Goal: Task Accomplishment & Management: Complete application form

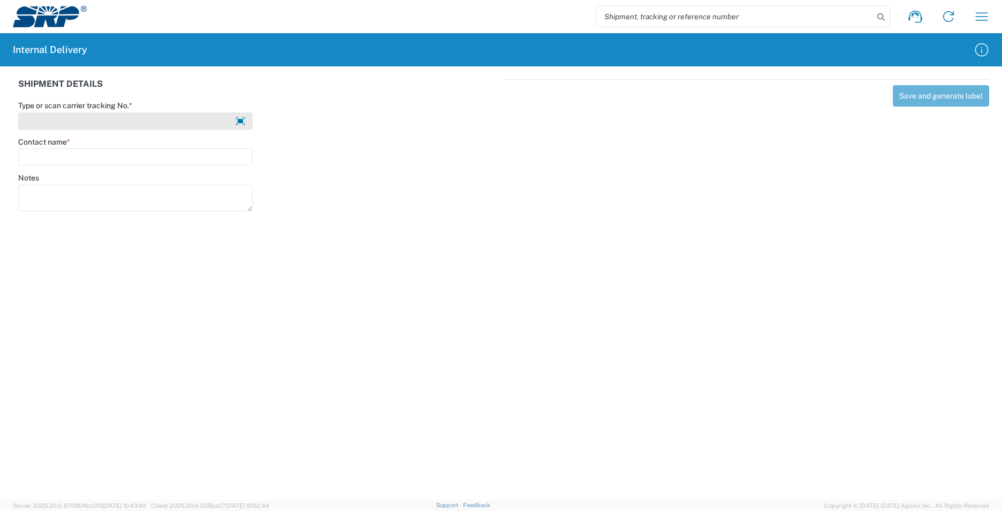
click at [134, 120] on input "Type or scan carrier tracking No. *" at bounding box center [135, 120] width 234 height 17
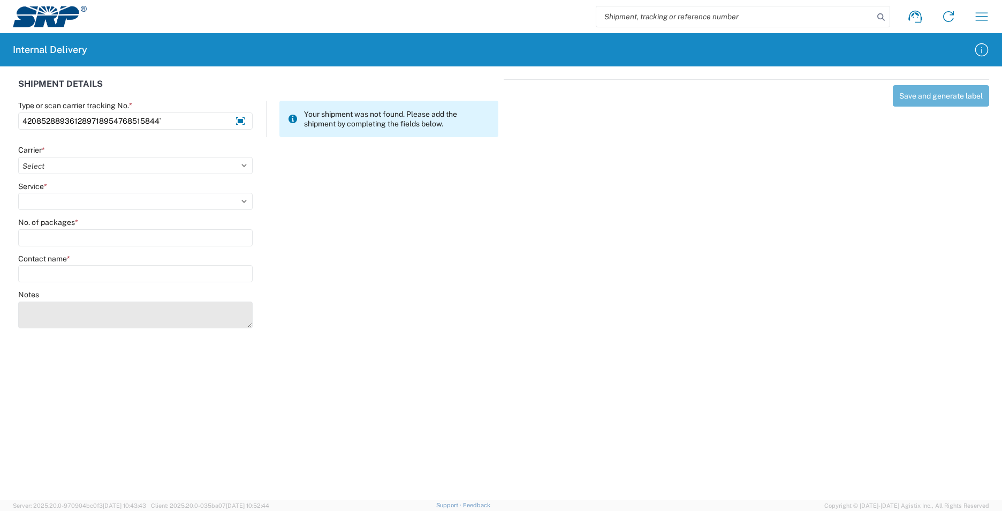
type input "420852889361289718954768515844`"
click at [101, 310] on textarea "Notes" at bounding box center [135, 314] width 234 height 27
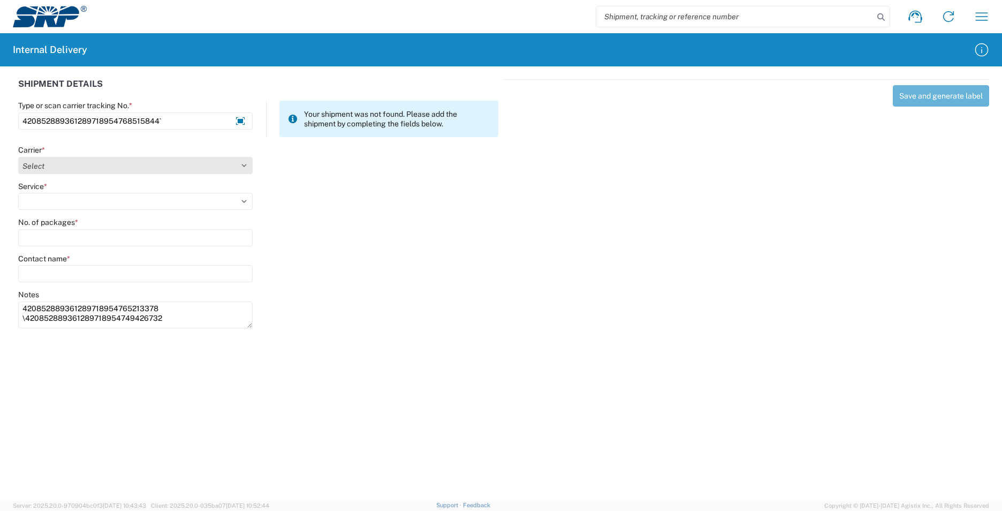
type textarea "420852889361289718954765213378 \420852889361289718954749426732"
click at [41, 166] on select "Select AcctPay Amazon Logistics ATI Trucking BC Dimerco Logistics Empire Southw…" at bounding box center [135, 165] width 234 height 17
select select "137"
click at [18, 157] on select "Select AcctPay Amazon Logistics ATI Trucking BC Dimerco Logistics Empire Southw…" at bounding box center [135, 165] width 234 height 17
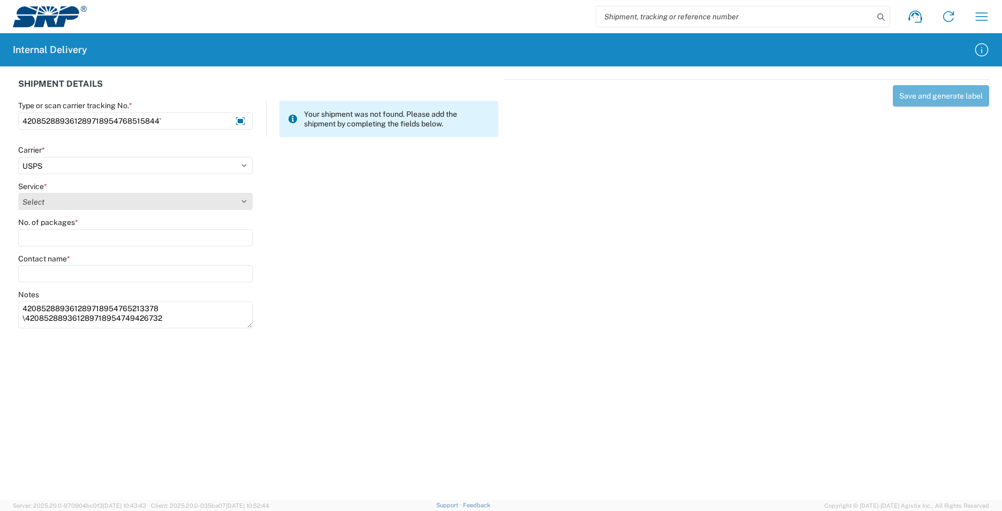
click at [50, 203] on select "Select 3 - 5 Day Bound Printed Matter Express Mail Flat-Rate Envelope Express M…" at bounding box center [135, 201] width 234 height 17
select select "17817"
click at [50, 198] on select "Select 3 - 5 Day Bound Printed Matter Express Mail Flat-Rate Envelope Express M…" at bounding box center [135, 201] width 234 height 17
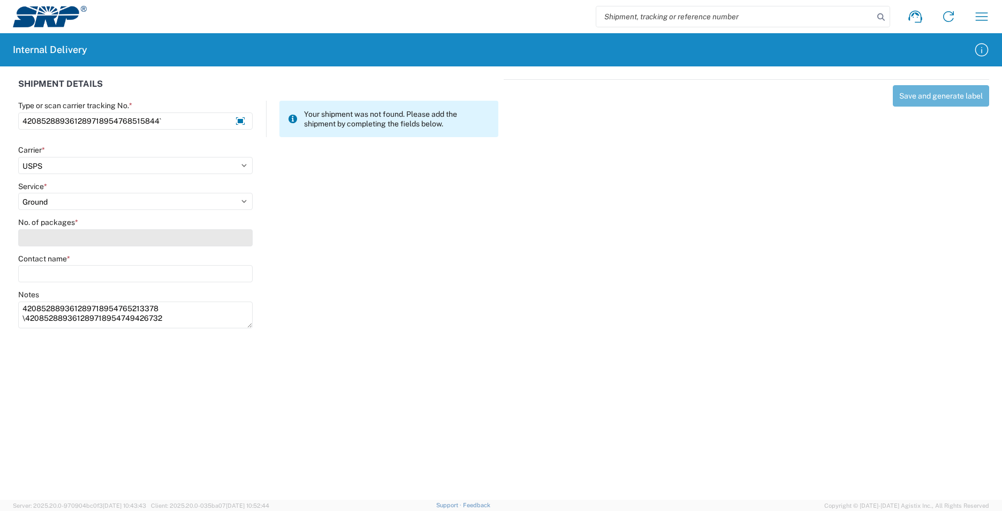
click at [51, 240] on input "No. of packages *" at bounding box center [135, 237] width 234 height 17
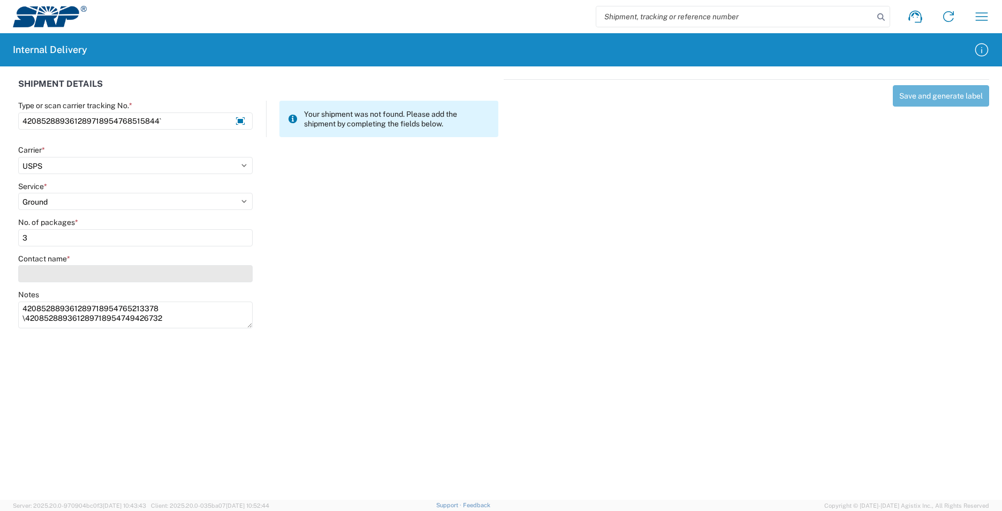
type input "3"
click at [54, 271] on input "Contact name *" at bounding box center [135, 273] width 234 height 17
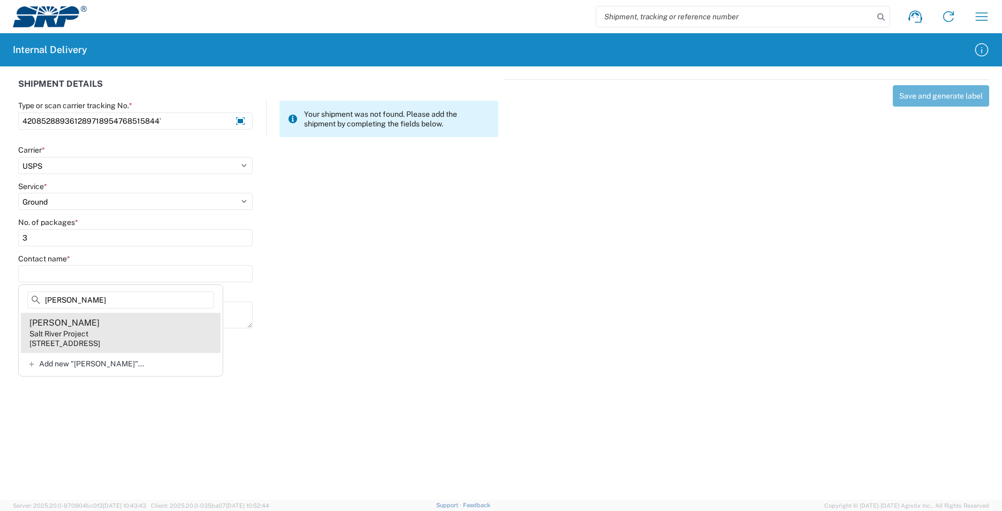
type input "[PERSON_NAME]"
click at [143, 337] on agx-address-suggestion-item "[PERSON_NAME] Salt River Project [STREET_ADDRESS]" at bounding box center [121, 333] width 200 height 40
type input "[PERSON_NAME]"
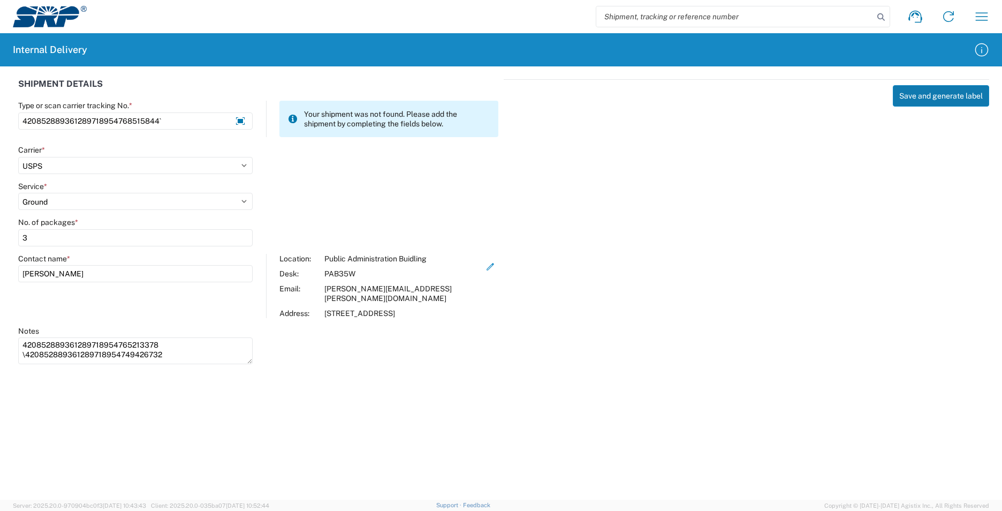
click at [949, 97] on button "Save and generate label" at bounding box center [941, 95] width 96 height 21
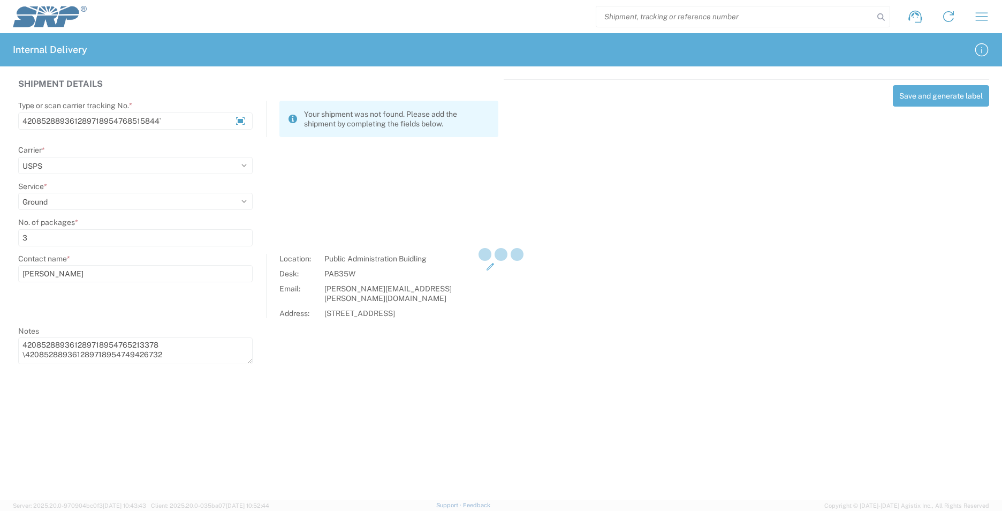
select select
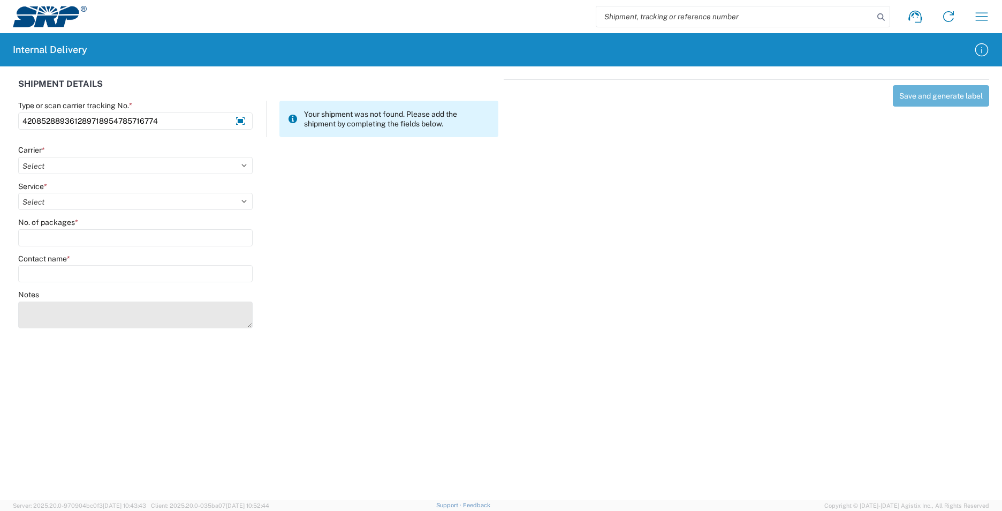
type input "420852889361289718954785716774"
click at [57, 312] on textarea "Notes" at bounding box center [135, 314] width 234 height 27
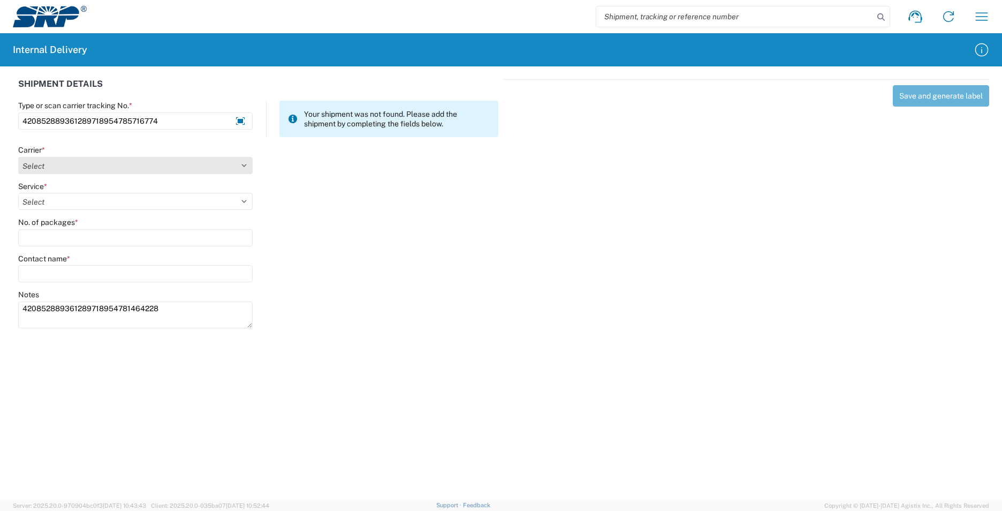
type textarea "420852889361289718954781464228"
click at [89, 167] on select "Select AcctPay Amazon Logistics ATI Trucking BC Dimerco Logistics Empire Southw…" at bounding box center [135, 165] width 234 height 17
select select "137"
click at [18, 157] on select "Select AcctPay Amazon Logistics ATI Trucking BC Dimerco Logistics Empire Southw…" at bounding box center [135, 165] width 234 height 17
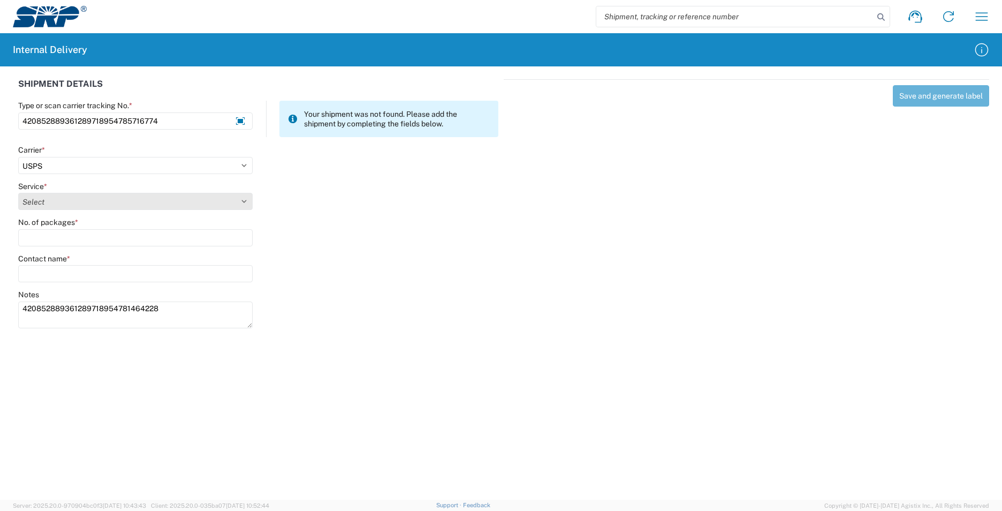
click at [51, 202] on select "Select" at bounding box center [135, 201] width 234 height 17
select select "17817"
click at [54, 202] on select "Select 3 - 5 Day Bound Printed Matter Express Mail Flat-Rate Envelope Express M…" at bounding box center [135, 201] width 234 height 17
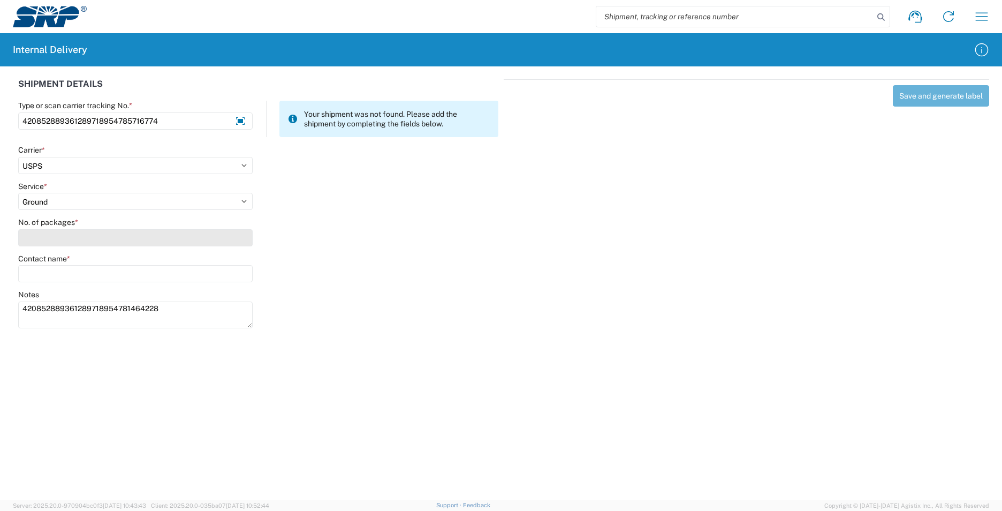
click at [49, 234] on input "No. of packages *" at bounding box center [135, 237] width 234 height 17
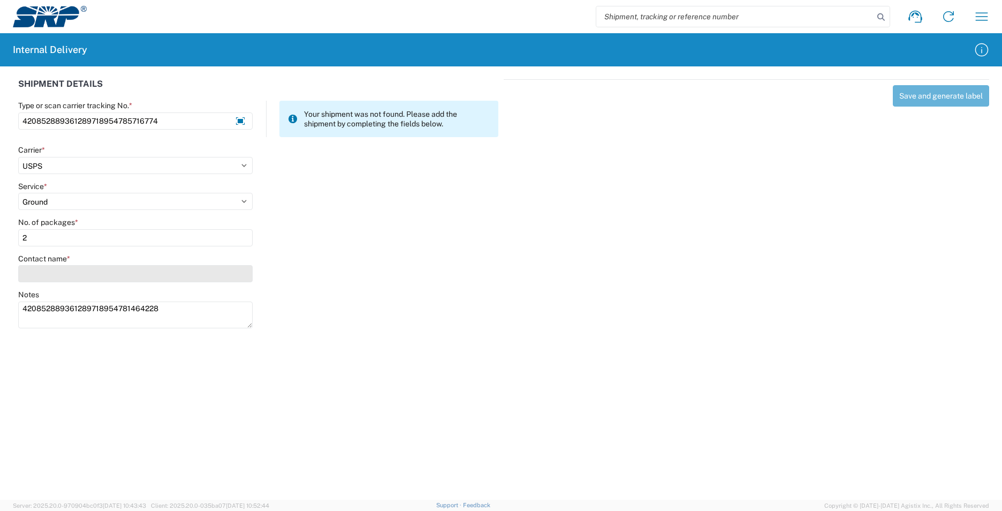
type input "2"
click at [73, 272] on input "Contact name *" at bounding box center [135, 273] width 234 height 17
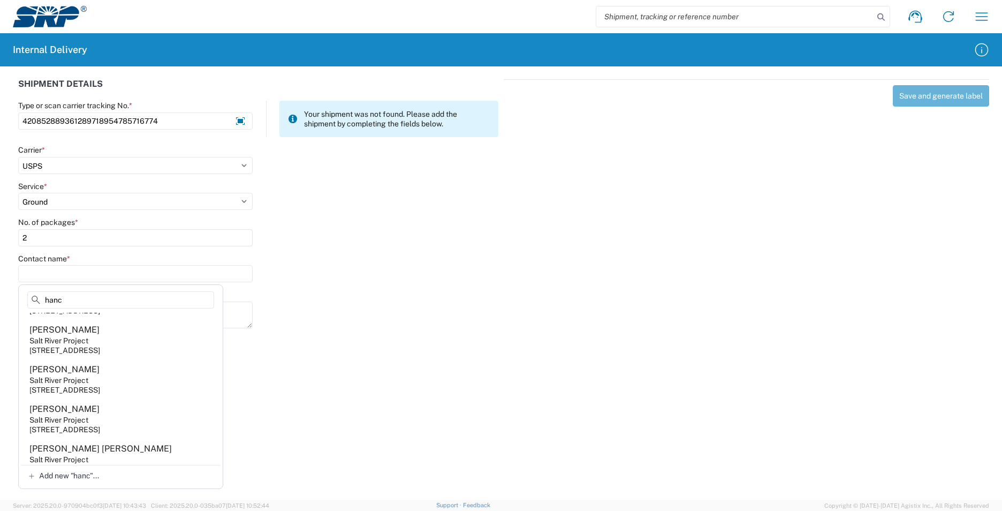
scroll to position [214, 0]
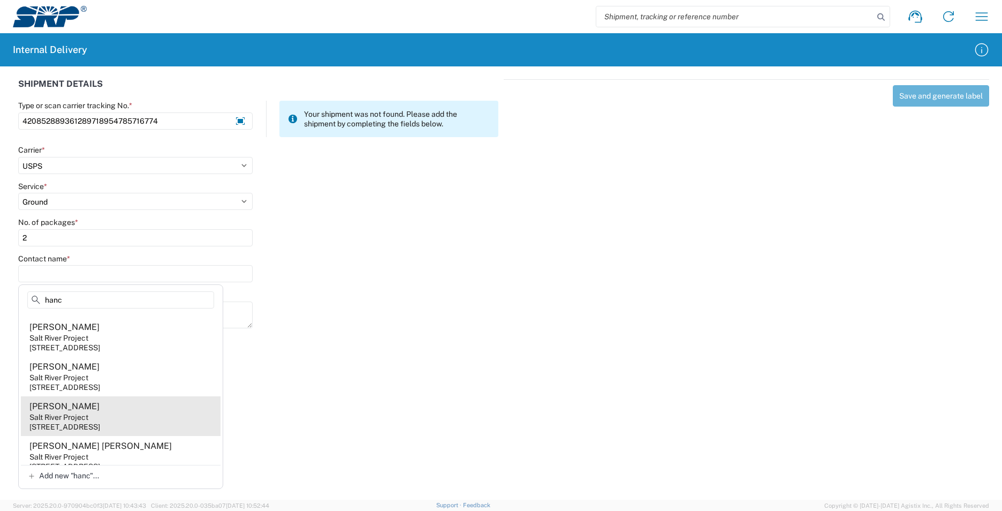
type input "hanc"
click at [134, 436] on agx-address-suggestion-item "[PERSON_NAME] Salt River Project [STREET_ADDRESS]" at bounding box center [121, 416] width 200 height 40
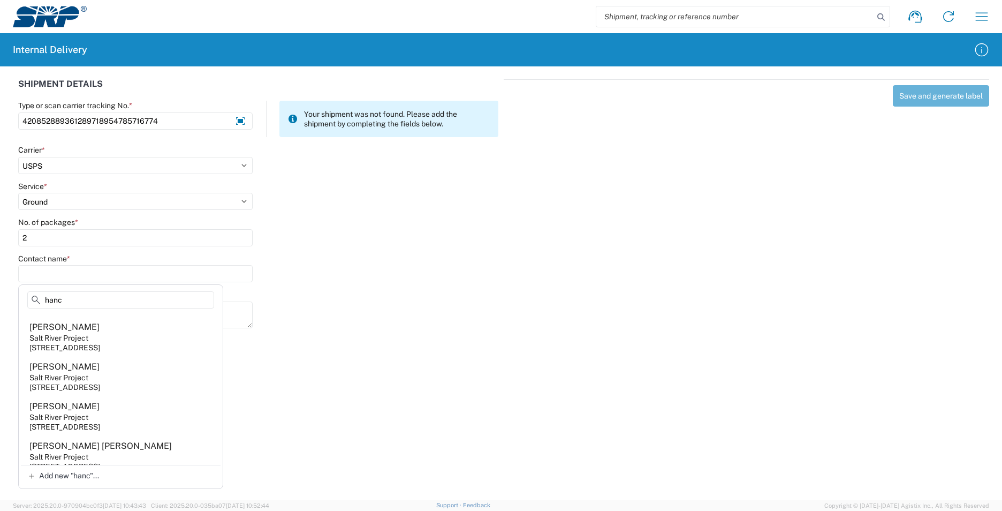
type input "[PERSON_NAME]"
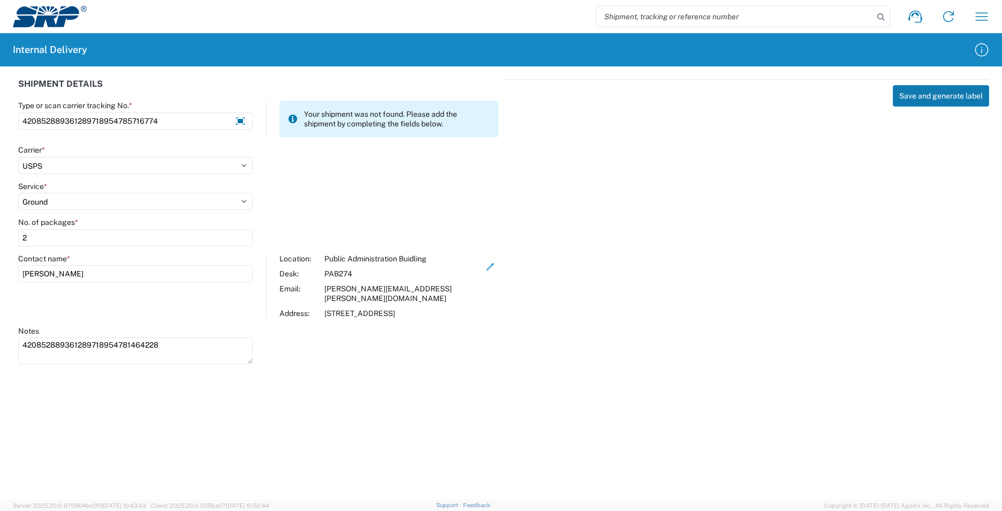
click at [915, 93] on button "Save and generate label" at bounding box center [941, 95] width 96 height 21
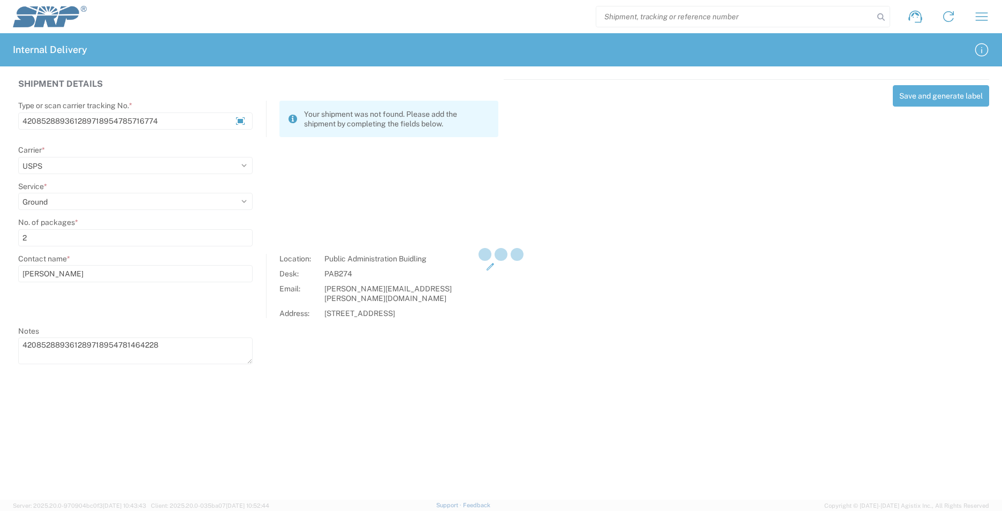
select select
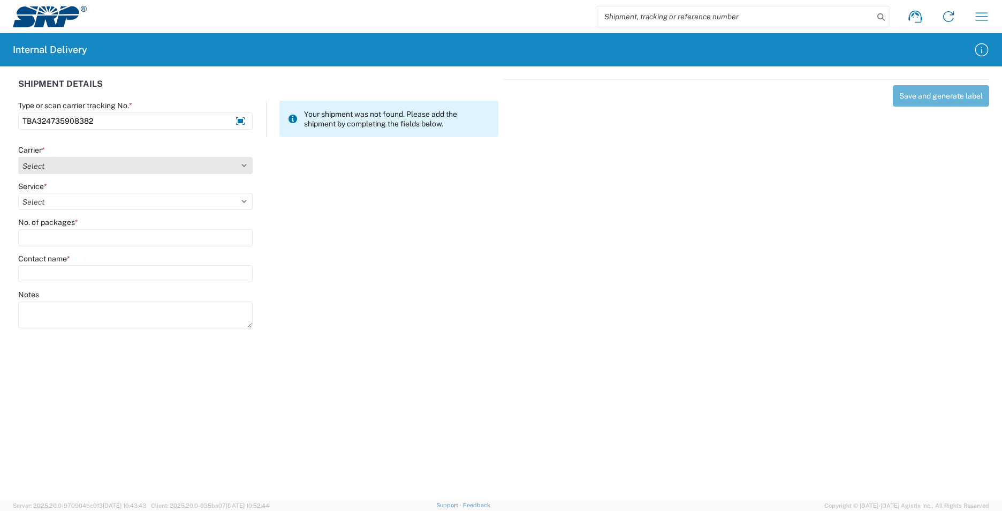
type input "TBA324735908382"
click at [62, 163] on select "Select AcctPay Amazon Logistics ATI Trucking BC Dimerco Logistics Empire Southw…" at bounding box center [135, 165] width 234 height 17
select select "8933"
click at [18, 157] on select "Select AcctPay Amazon Logistics ATI Trucking BC Dimerco Logistics Empire Southw…" at bounding box center [135, 165] width 234 height 17
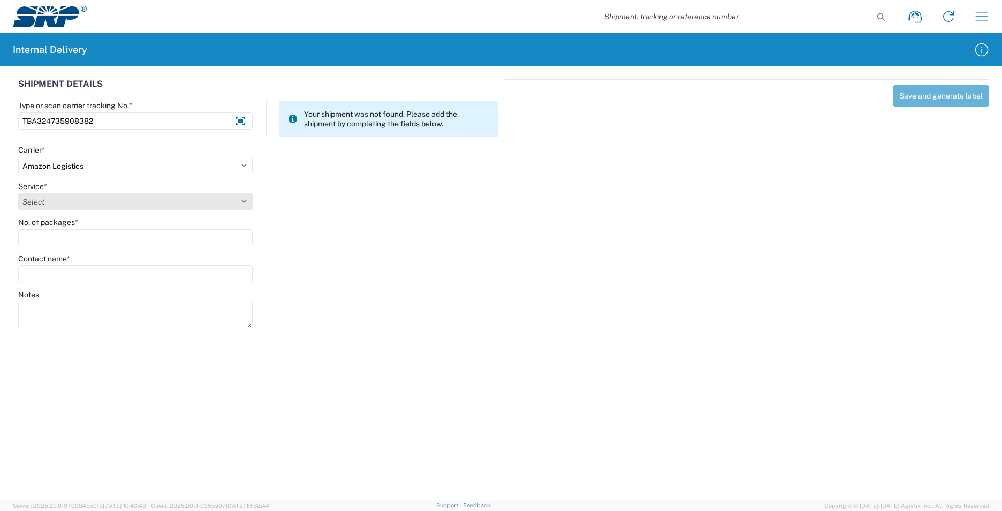
click at [51, 207] on select "Select Amazon Logistics TBA Rail TL Standard 3 - 5 Day" at bounding box center [135, 201] width 234 height 17
select select "24525"
click at [18, 193] on select "Select Amazon Logistics TBA Rail TL Standard 3 - 5 Day" at bounding box center [135, 201] width 234 height 17
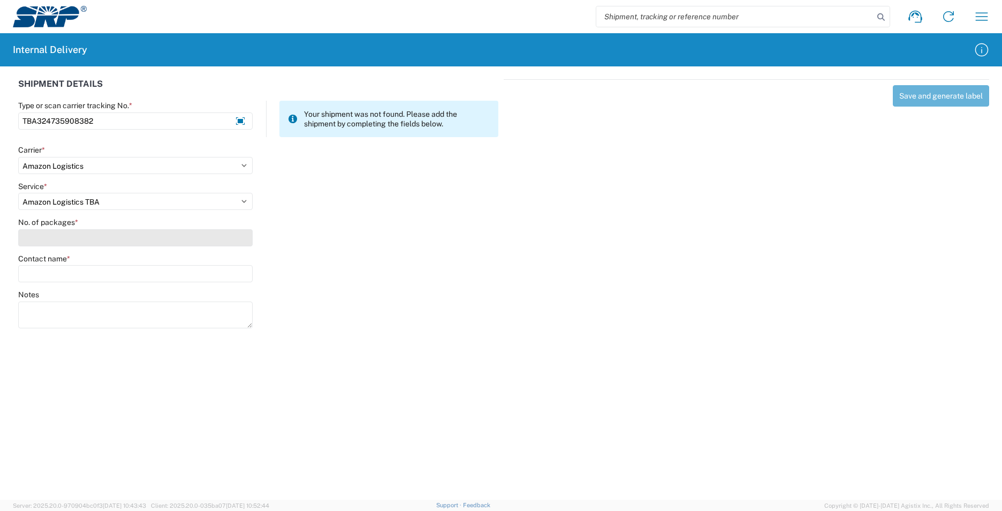
click at [44, 238] on input "No. of packages *" at bounding box center [135, 237] width 234 height 17
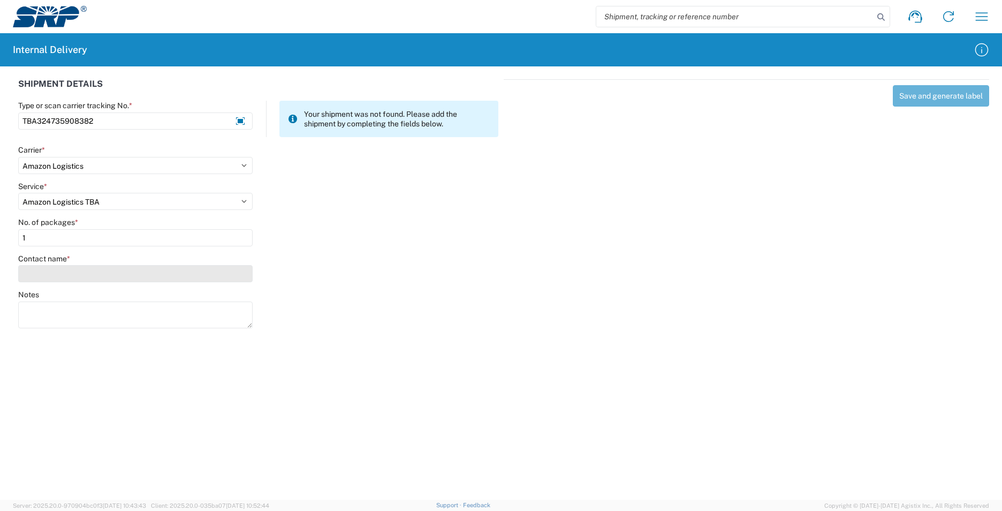
type input "1"
click at [54, 277] on input "Contact name *" at bounding box center [135, 273] width 234 height 17
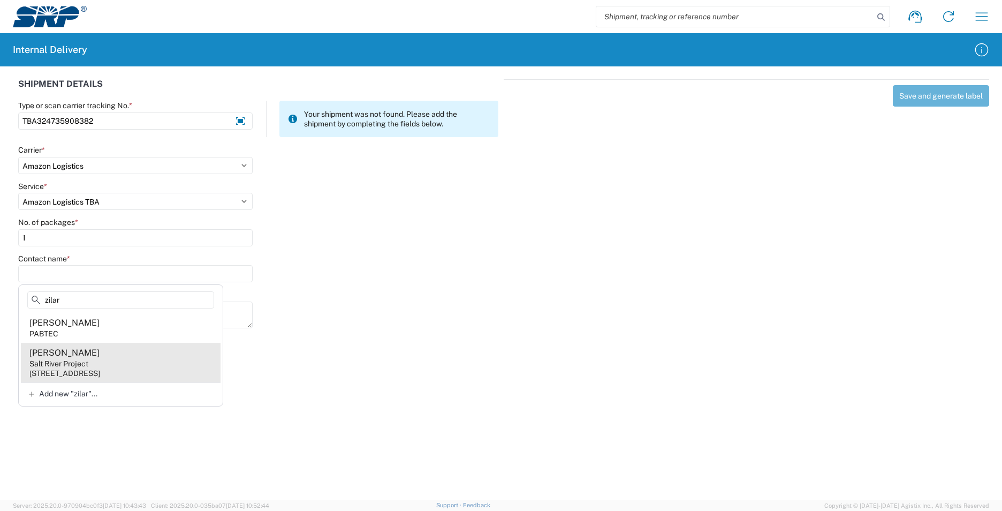
type input "zilar"
drag, startPoint x: 96, startPoint y: 367, endPoint x: 119, endPoint y: 348, distance: 29.7
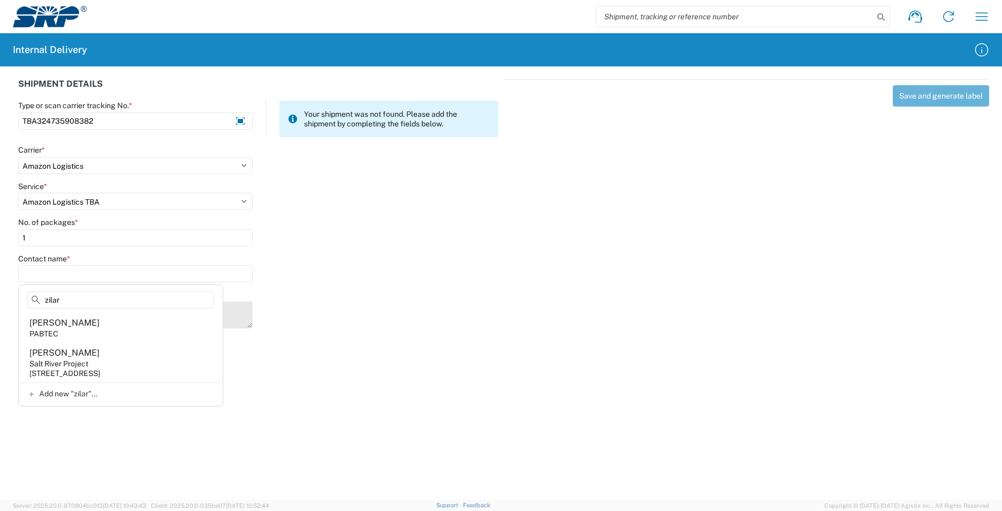
click at [96, 367] on agx-address-suggestion-item "[PERSON_NAME] Salt River Project [STREET_ADDRESS]" at bounding box center [121, 363] width 200 height 40
type input "[PERSON_NAME]"
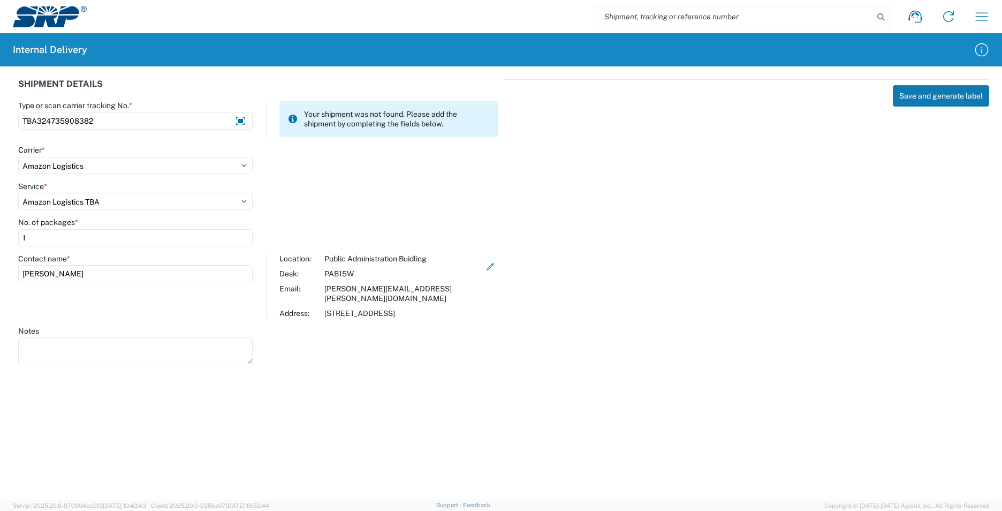
click at [939, 96] on button "Save and generate label" at bounding box center [941, 95] width 96 height 21
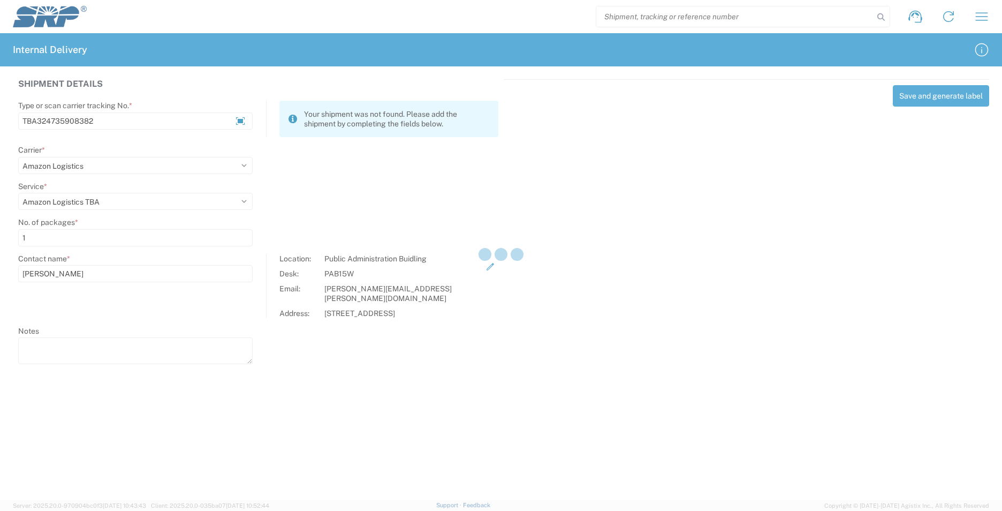
select select
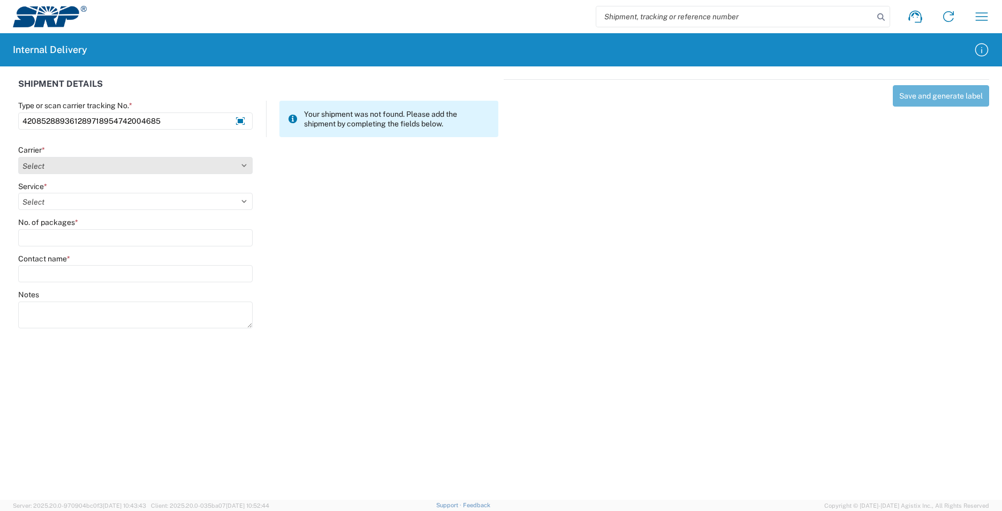
type input "420852889361289718954742004685"
click at [106, 168] on select "Select AcctPay Amazon Logistics ATI Trucking BC Dimerco Logistics Empire Southw…" at bounding box center [135, 165] width 234 height 17
select select "137"
click at [18, 157] on select "Select AcctPay Amazon Logistics ATI Trucking BC Dimerco Logistics Empire Southw…" at bounding box center [135, 165] width 234 height 17
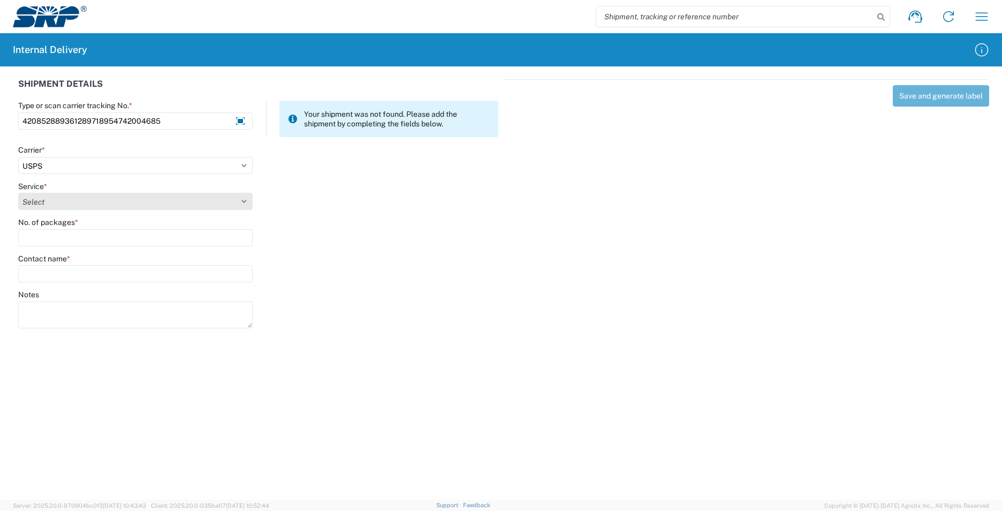
click at [39, 202] on select "Select 3 - 5 Day Bound Printed Matter Express Mail Flat-Rate Envelope Express M…" at bounding box center [135, 201] width 234 height 17
select select "17817"
click at [41, 202] on select "Select 3 - 5 Day Bound Printed Matter Express Mail Flat-Rate Envelope Express M…" at bounding box center [135, 201] width 234 height 17
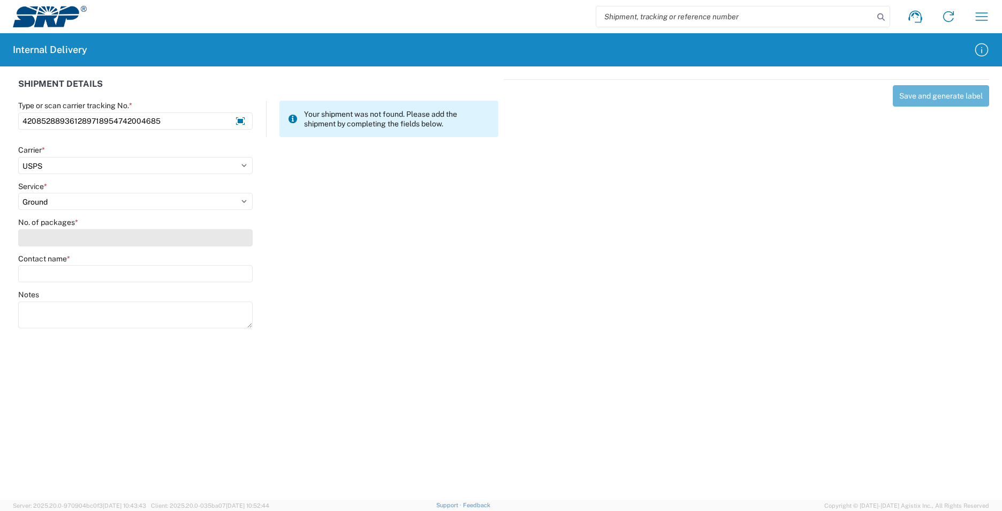
click at [45, 236] on input "No. of packages *" at bounding box center [135, 237] width 234 height 17
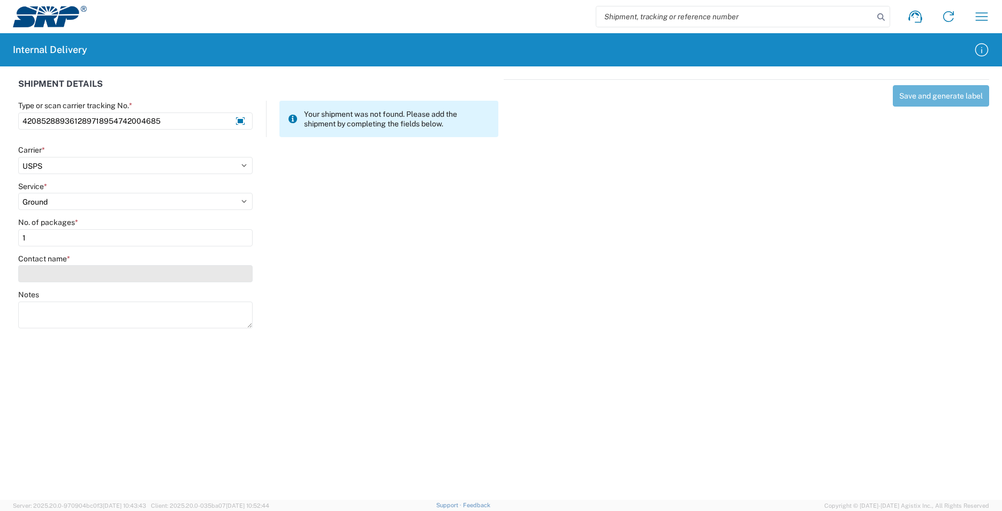
type input "1"
click at [58, 271] on input "Contact name *" at bounding box center [135, 273] width 234 height 17
type input "n"
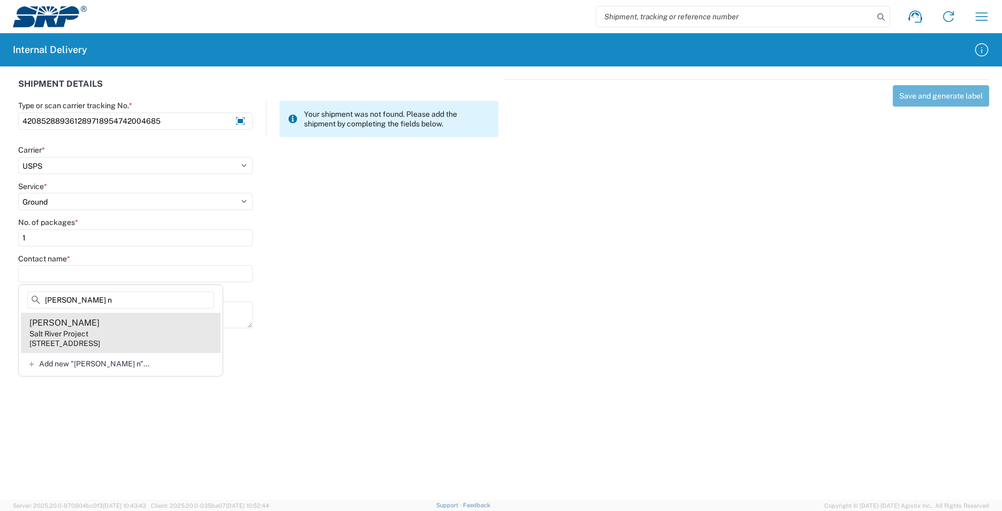
type input "[PERSON_NAME] n"
click at [159, 325] on agx-address-suggestion-item "[PERSON_NAME] Salt River Project [STREET_ADDRESS]" at bounding box center [121, 333] width 200 height 40
type input "[PERSON_NAME]"
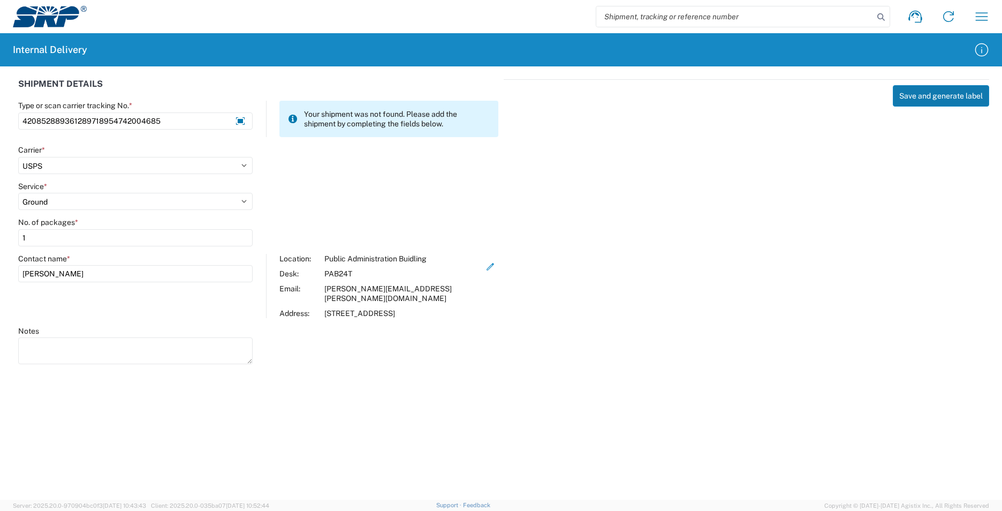
click at [927, 94] on button "Save and generate label" at bounding box center [941, 95] width 96 height 21
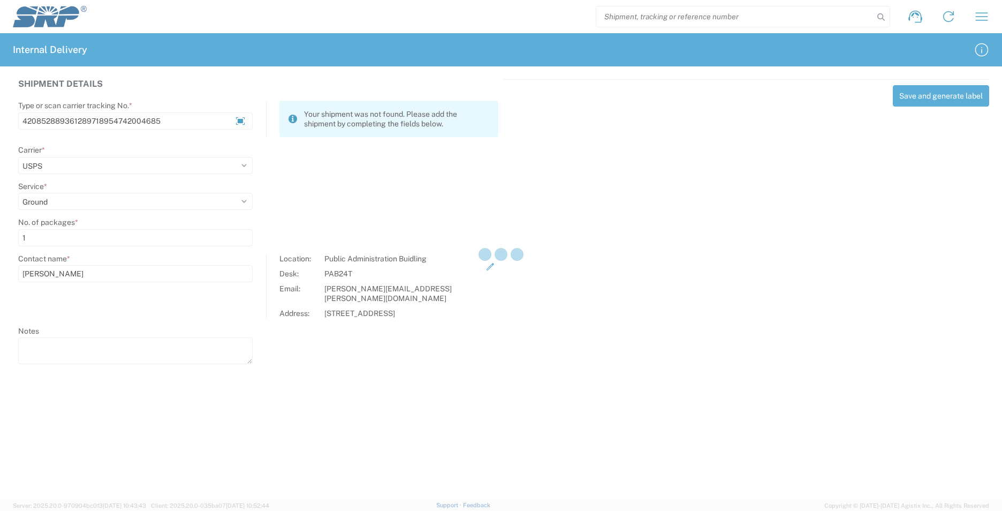
select select
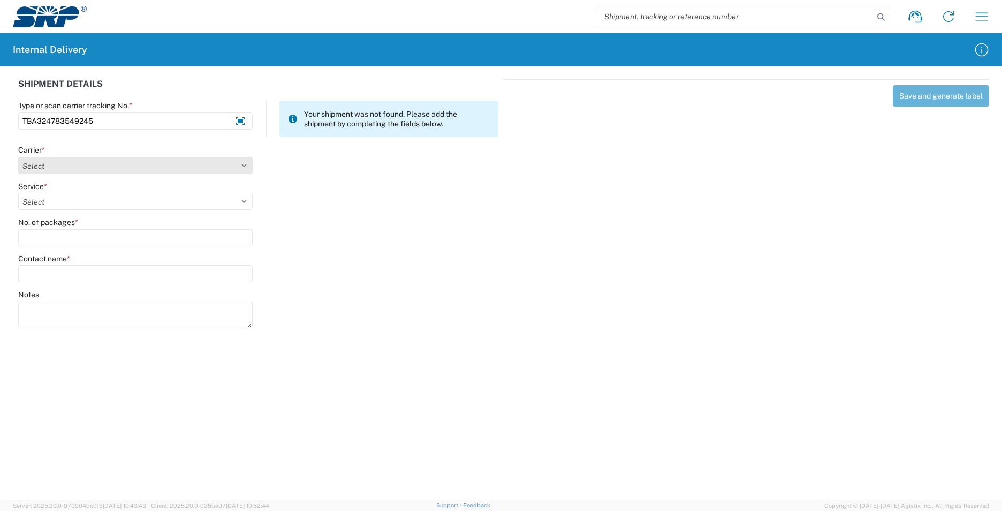
type input "TBA324783549245"
click at [37, 168] on select "Select AcctPay Amazon Logistics ATI Trucking BC Dimerco Logistics Empire Southw…" at bounding box center [135, 165] width 234 height 17
select select "8933"
click at [18, 157] on select "Select AcctPay Amazon Logistics ATI Trucking BC Dimerco Logistics Empire Southw…" at bounding box center [135, 165] width 234 height 17
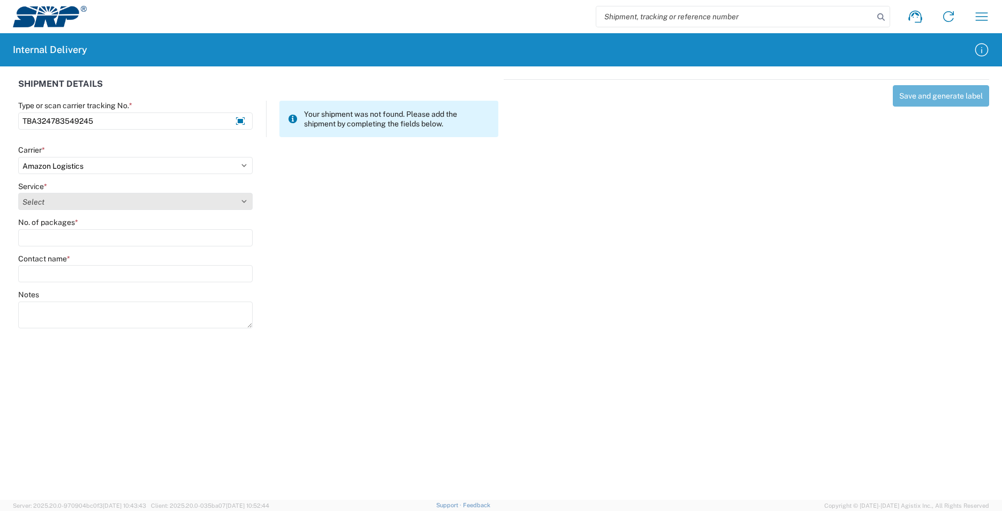
click at [55, 206] on select "Select Amazon Logistics TBA Rail TL Standard 3 - 5 Day" at bounding box center [135, 201] width 234 height 17
select select "24525"
click at [18, 193] on select "Select Amazon Logistics TBA Rail TL Standard 3 - 5 Day" at bounding box center [135, 201] width 234 height 17
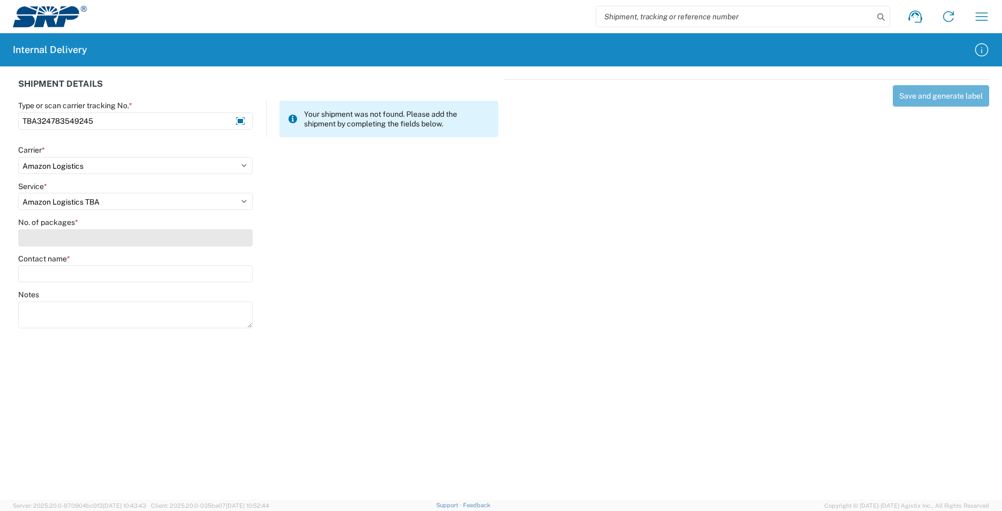
click at [57, 238] on input "No. of packages *" at bounding box center [135, 237] width 234 height 17
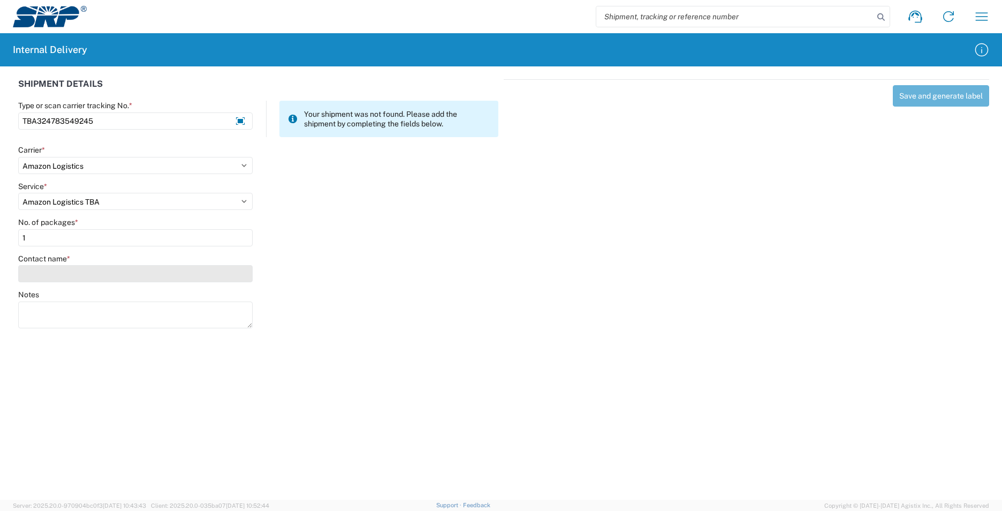
type input "1"
click at [85, 279] on input "Contact name *" at bounding box center [135, 273] width 234 height 17
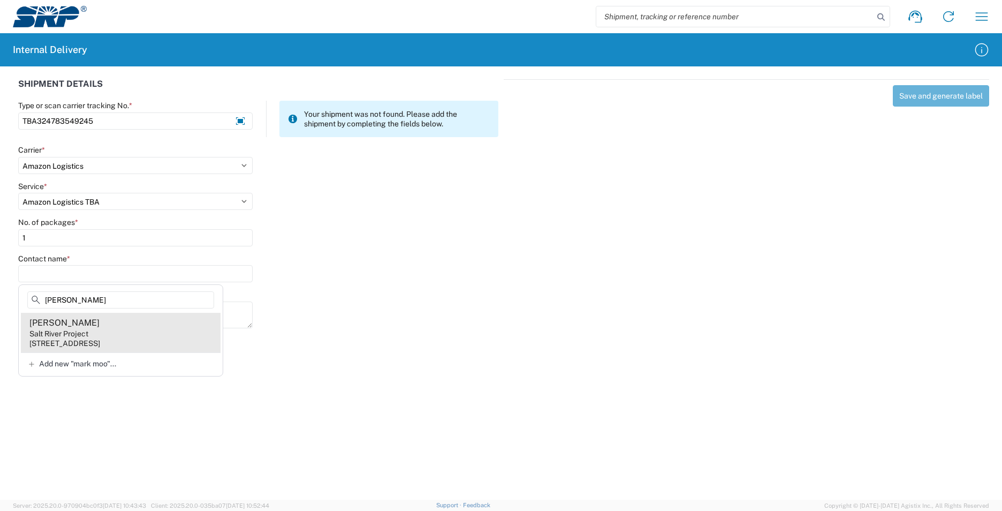
type input "[PERSON_NAME]"
click at [150, 333] on agx-address-suggestion-item "[PERSON_NAME] Salt River Project [STREET_ADDRESS]" at bounding box center [121, 333] width 200 height 40
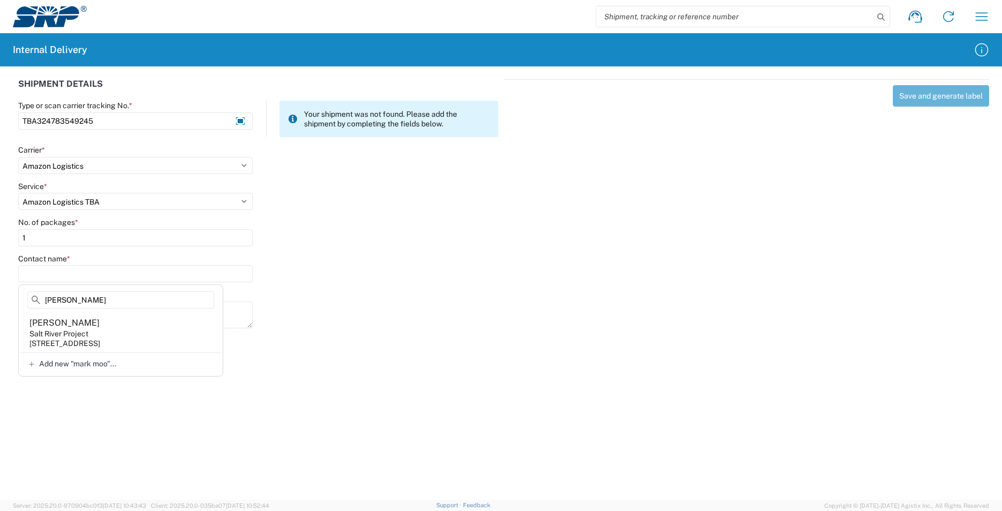
type input "[PERSON_NAME]"
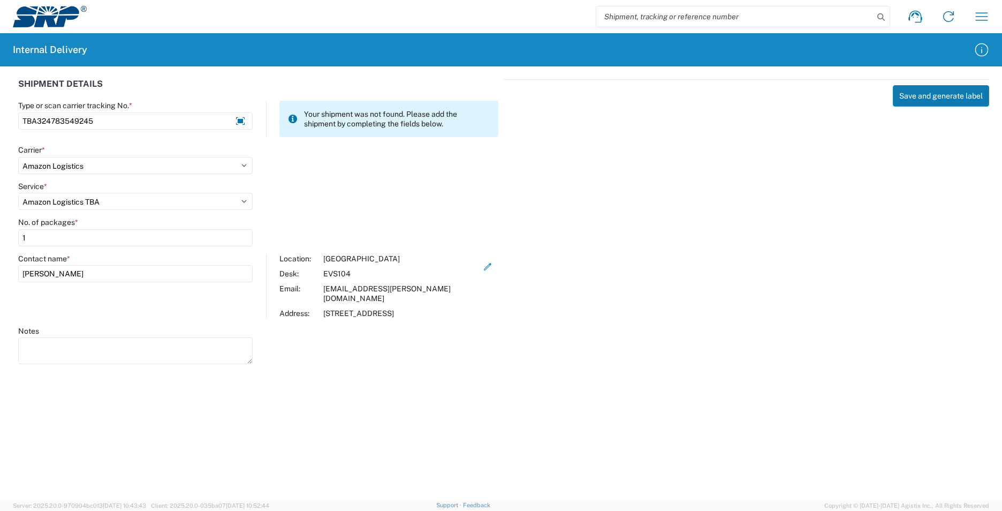
click at [943, 89] on button "Save and generate label" at bounding box center [941, 95] width 96 height 21
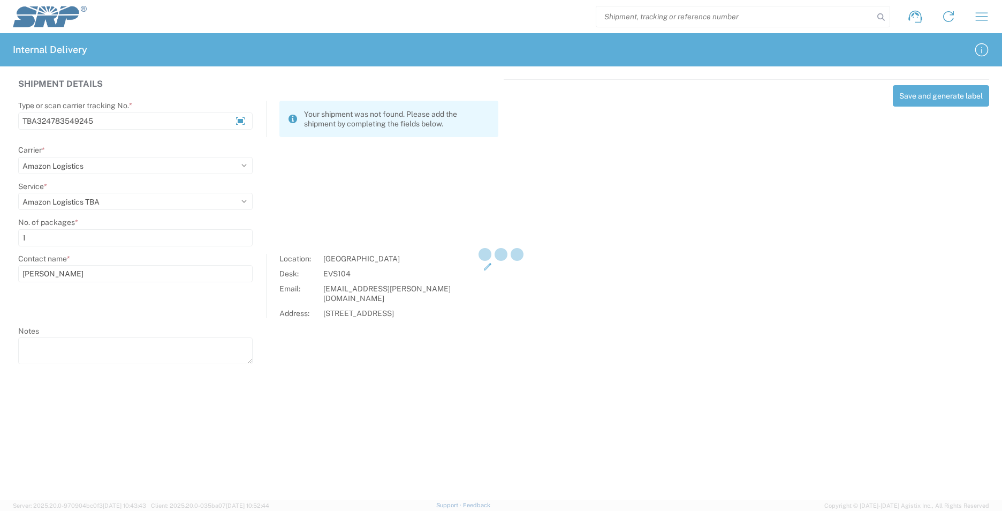
select select
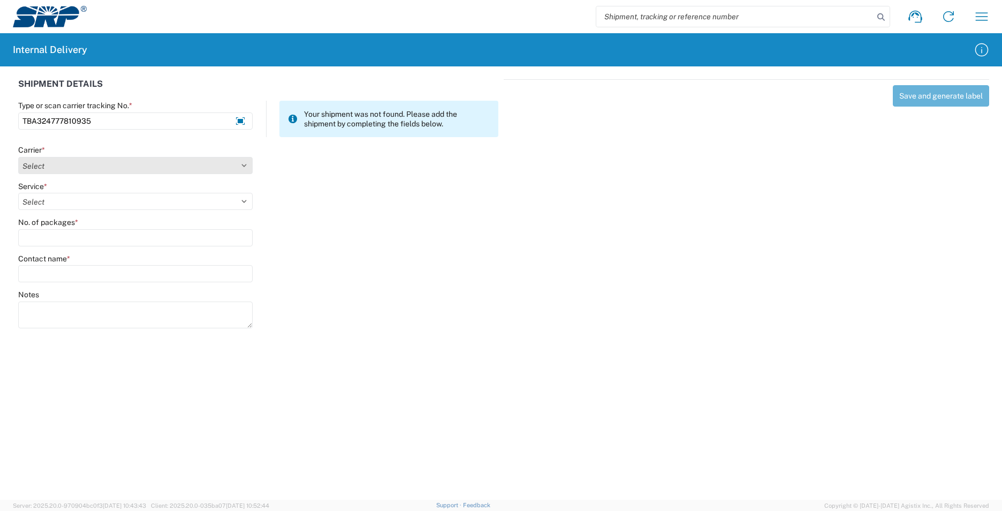
type input "TBA324777810935"
click at [69, 167] on select "Select AcctPay Amazon Logistics ATI Trucking BC Dimerco Logistics Empire Southw…" at bounding box center [135, 165] width 234 height 17
select select "8933"
click at [18, 157] on select "Select AcctPay Amazon Logistics ATI Trucking BC Dimerco Logistics Empire Southw…" at bounding box center [135, 165] width 234 height 17
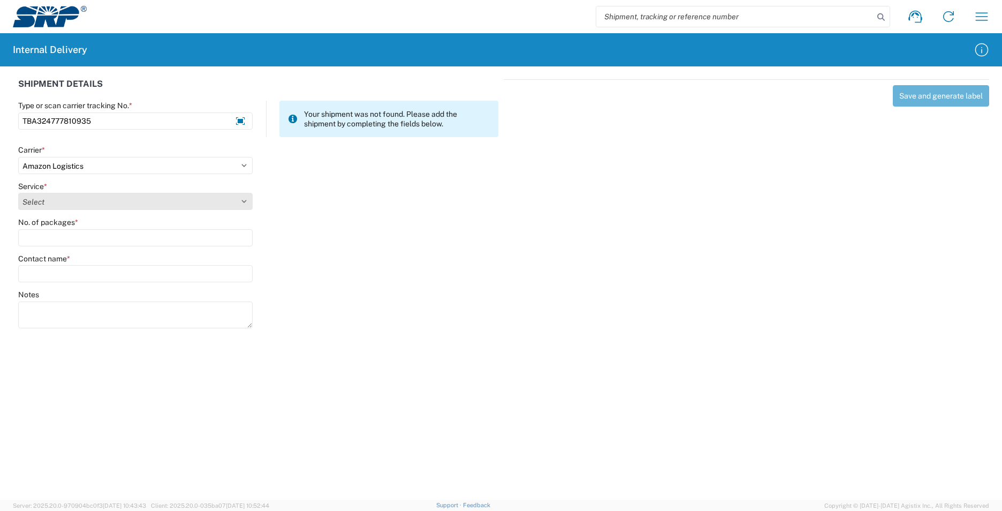
click at [73, 201] on select "Select Amazon Logistics TBA Rail TL Standard 3 - 5 Day" at bounding box center [135, 201] width 234 height 17
select select "24525"
click at [18, 193] on select "Select Amazon Logistics TBA Rail TL Standard 3 - 5 Day" at bounding box center [135, 201] width 234 height 17
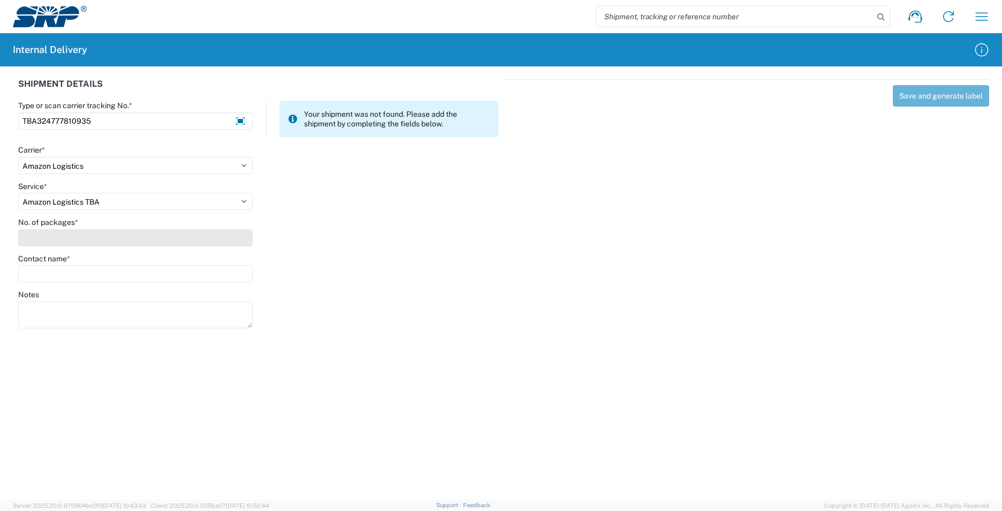
click at [64, 232] on input "No. of packages *" at bounding box center [135, 237] width 234 height 17
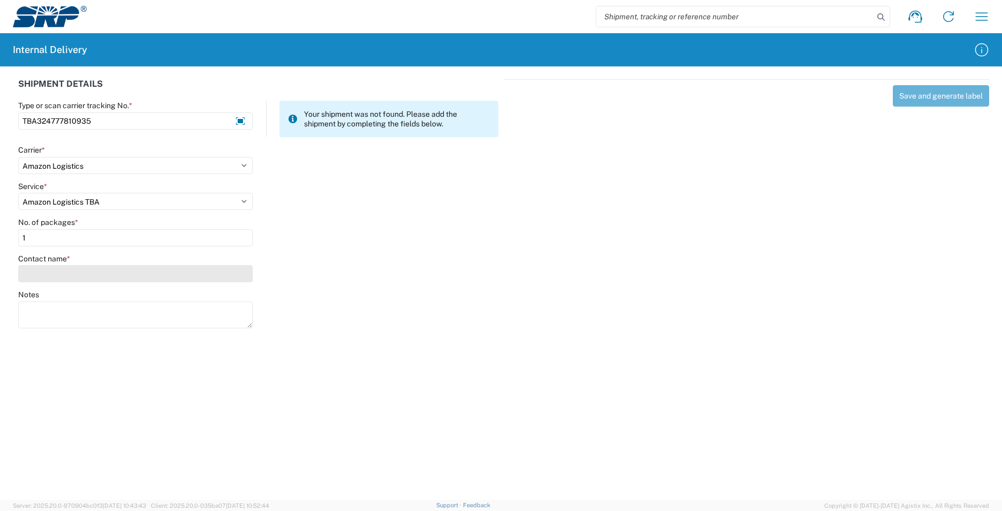
type input "1"
click at [67, 274] on input "Contact name *" at bounding box center [135, 273] width 234 height 17
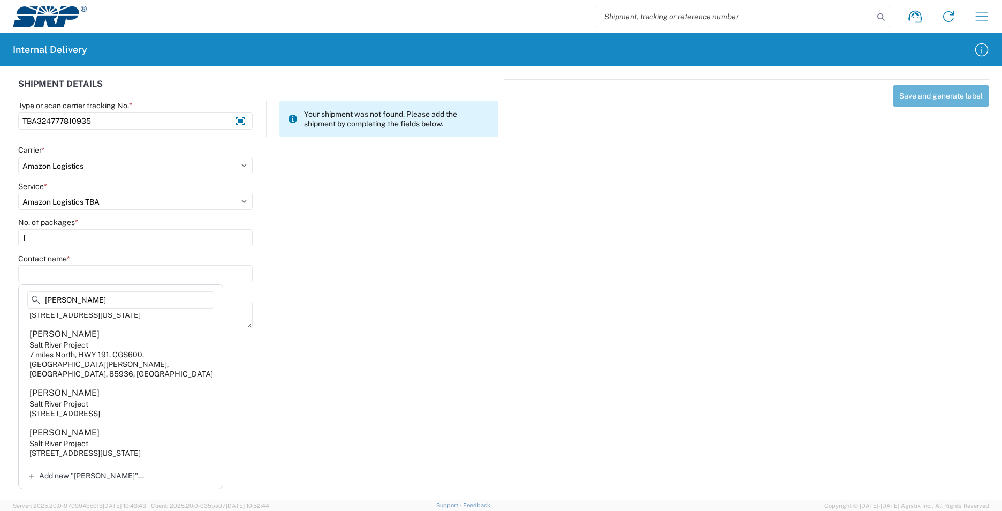
scroll to position [321, 0]
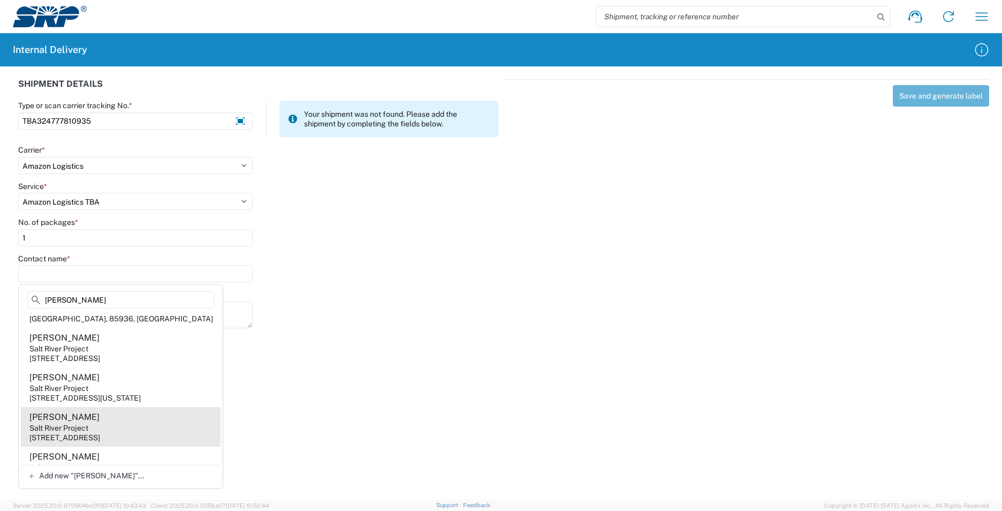
type input "[PERSON_NAME]"
click at [119, 407] on agx-address-suggestion-item "[PERSON_NAME] Salt River Project [STREET_ADDRESS]" at bounding box center [121, 427] width 200 height 40
type input "[PERSON_NAME]"
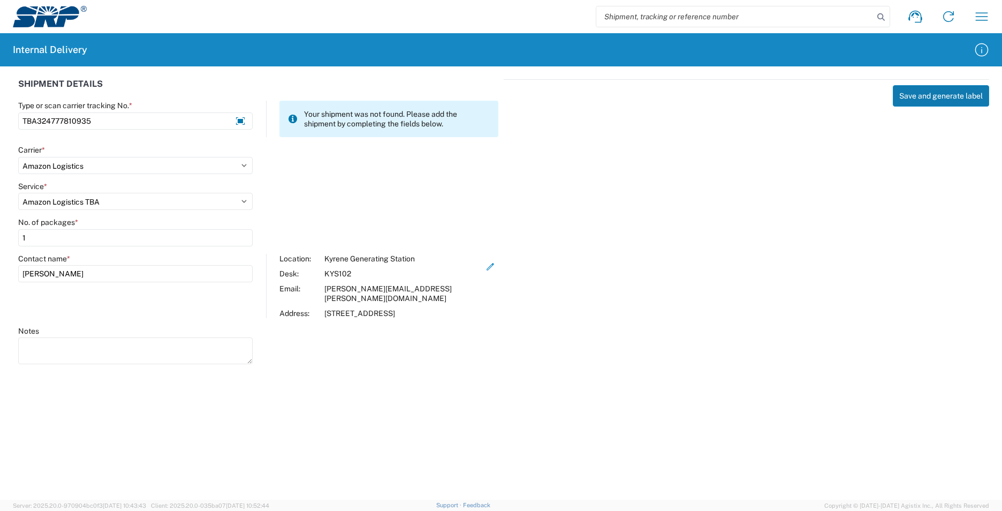
click at [926, 98] on button "Save and generate label" at bounding box center [941, 95] width 96 height 21
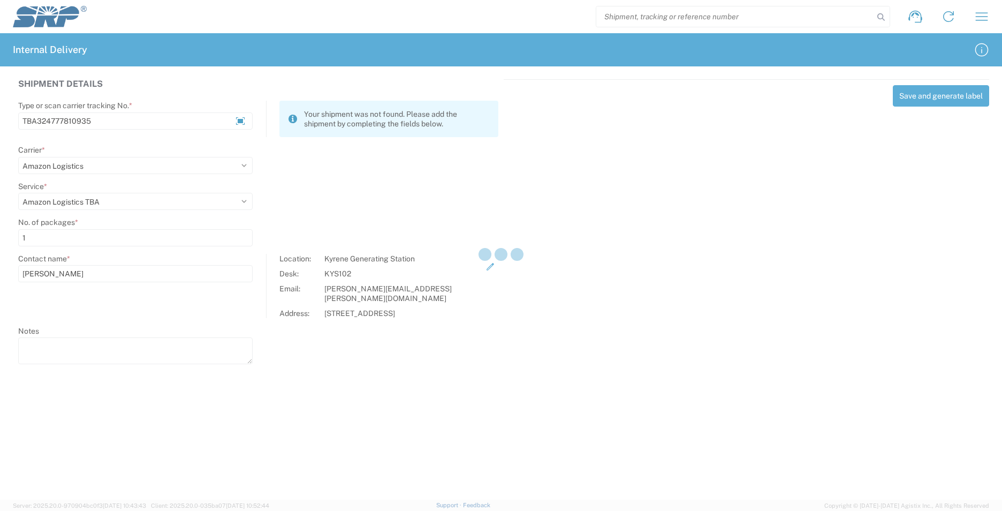
select select
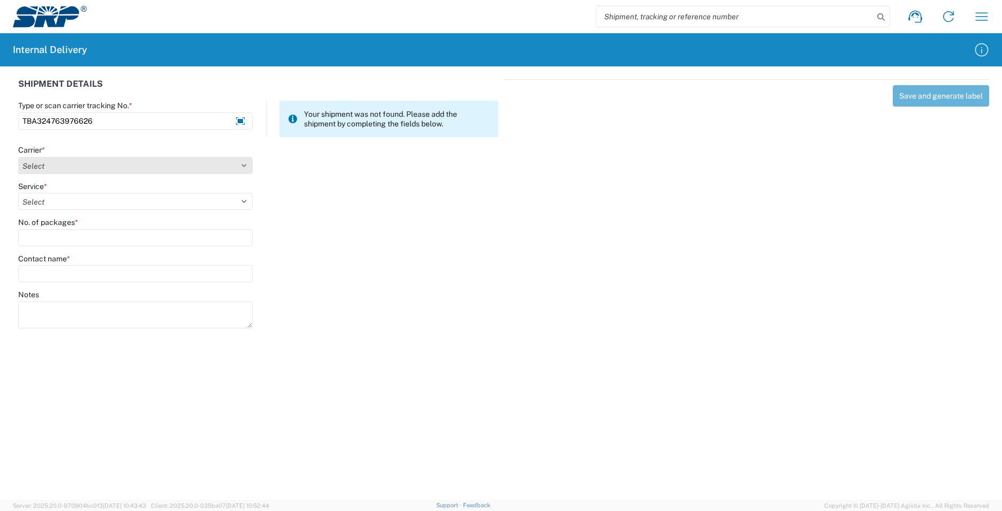
type input "TBA324763976626"
click at [39, 163] on select "Select AcctPay Amazon Logistics ATI Trucking BC Dimerco Logistics Empire Southw…" at bounding box center [135, 165] width 234 height 17
select select "8933"
click at [18, 157] on select "Select AcctPay Amazon Logistics ATI Trucking BC Dimerco Logistics Empire Southw…" at bounding box center [135, 165] width 234 height 17
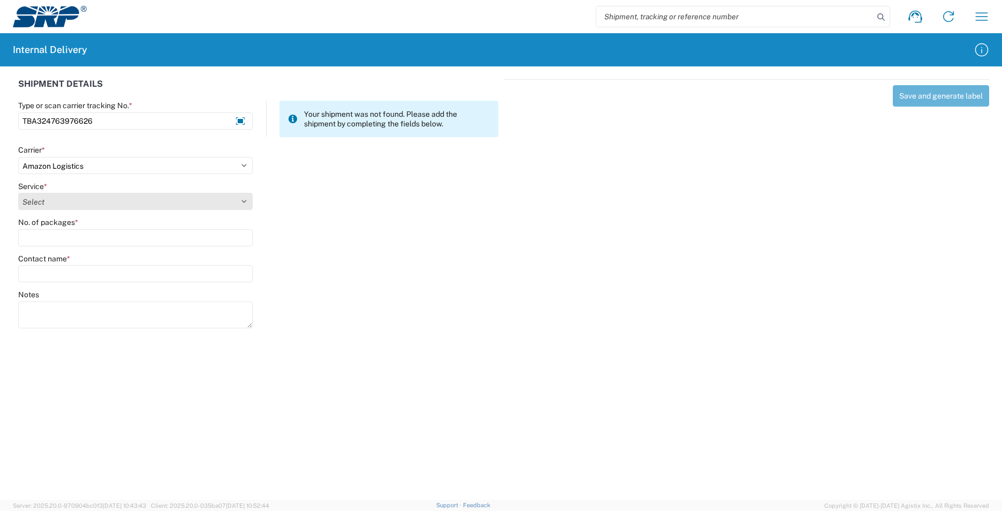
click at [70, 207] on select "Select Amazon Logistics TBA Rail TL Standard 3 - 5 Day" at bounding box center [135, 201] width 234 height 17
select select "24525"
click at [18, 193] on select "Select Amazon Logistics TBA Rail TL Standard 3 - 5 Day" at bounding box center [135, 201] width 234 height 17
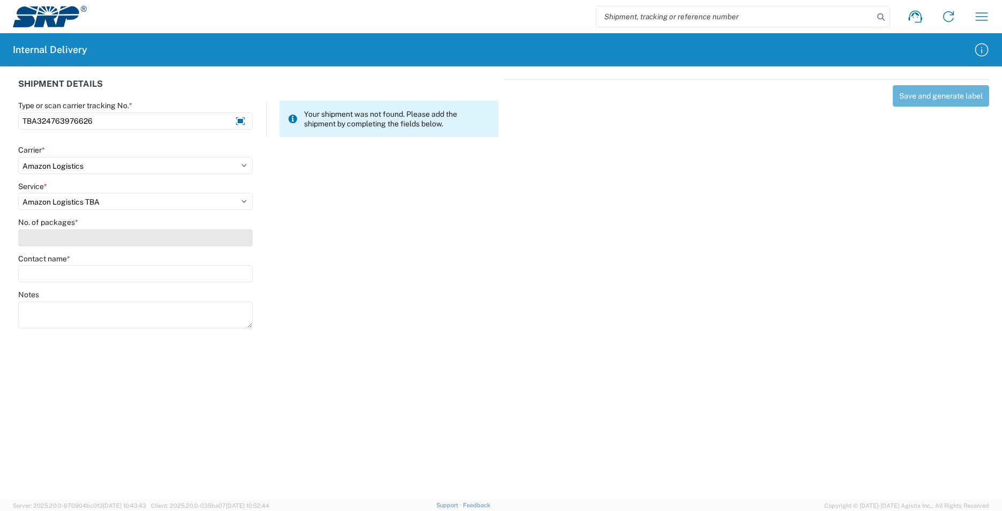
click at [57, 242] on input "No. of packages *" at bounding box center [135, 237] width 234 height 17
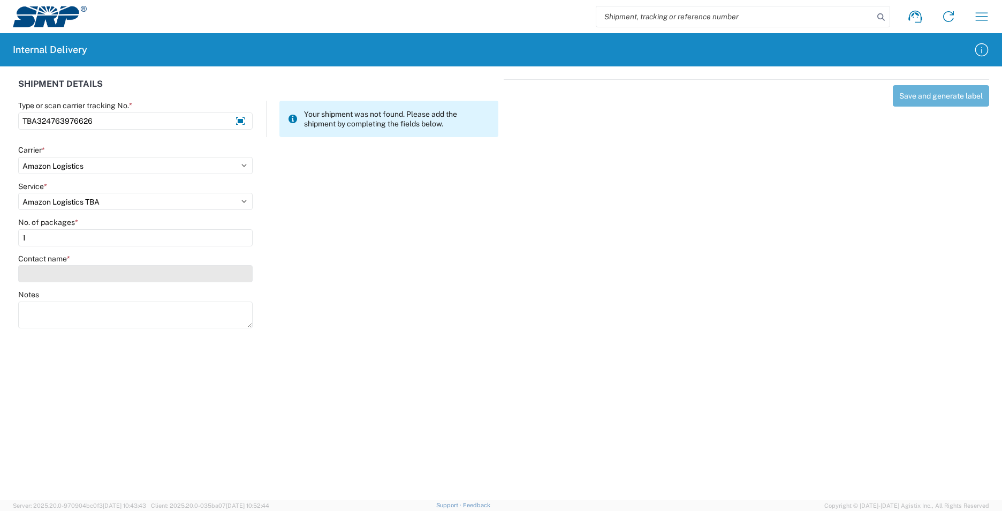
type input "1"
click at [55, 270] on input "Contact name *" at bounding box center [135, 273] width 234 height 17
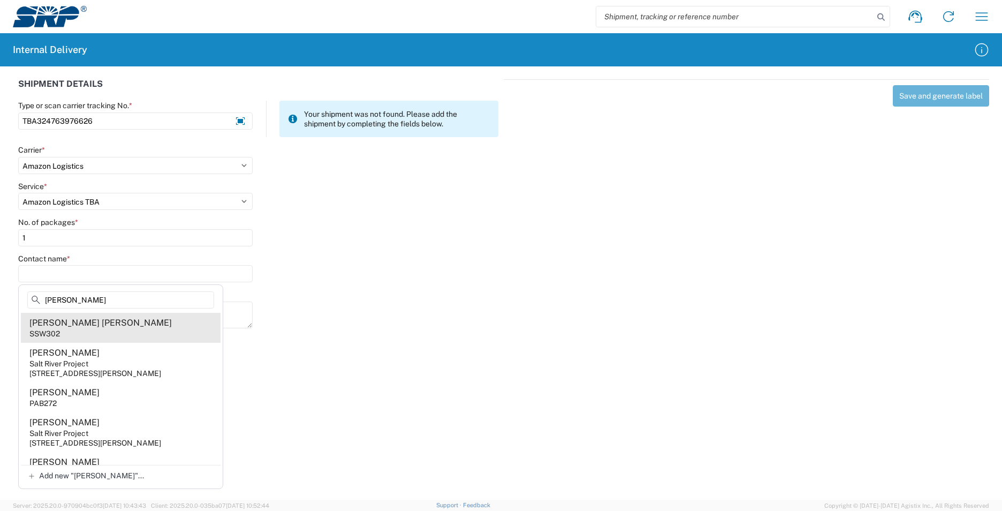
type input "[PERSON_NAME]"
click at [174, 318] on agx-address-suggestion-item "[PERSON_NAME] [PERSON_NAME] SSW302" at bounding box center [121, 328] width 200 height 30
type input "[PERSON_NAME] [PERSON_NAME]"
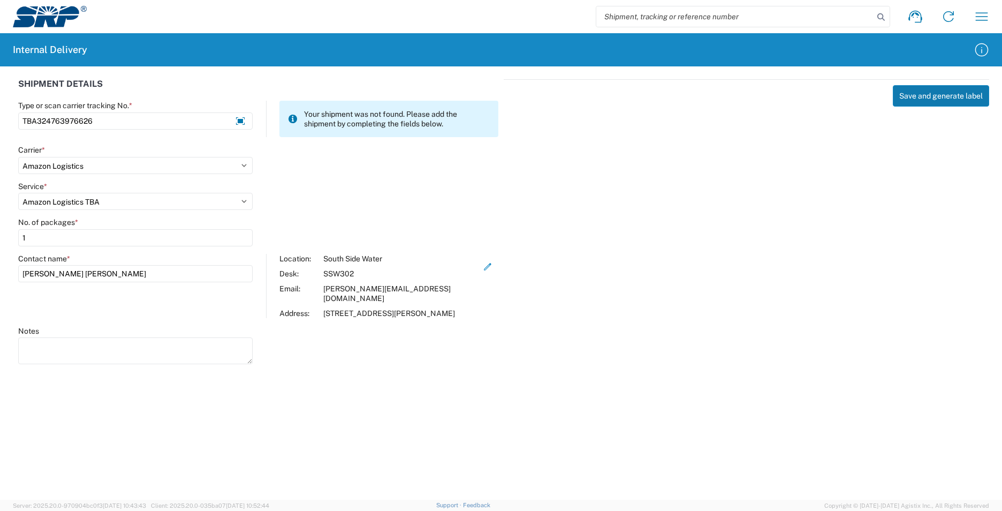
click at [916, 98] on button "Save and generate label" at bounding box center [941, 95] width 96 height 21
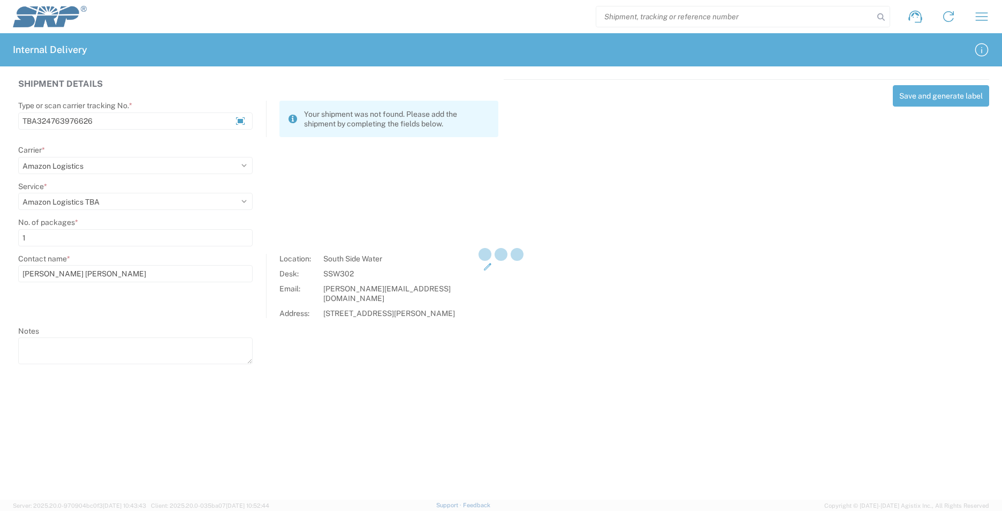
select select
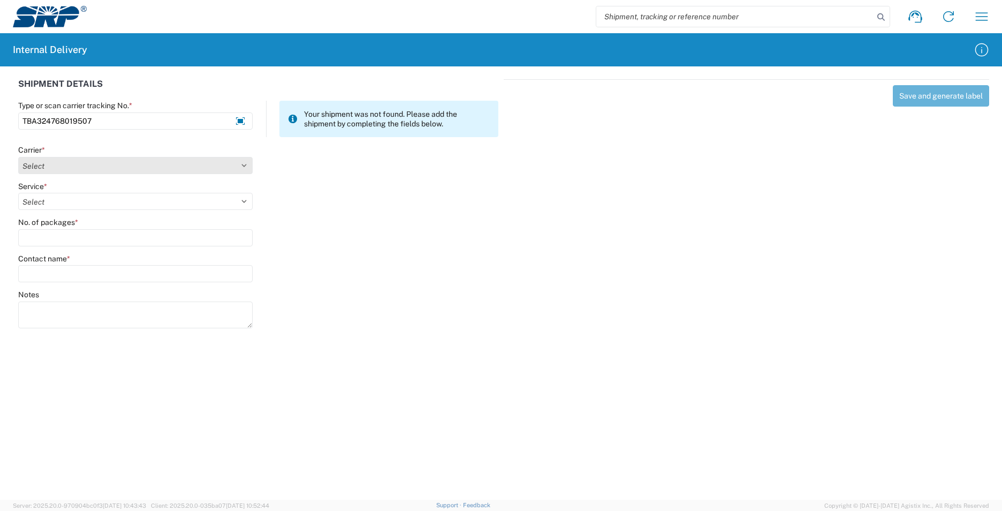
type input "TBA324768019507"
click at [67, 166] on select "Select AcctPay Amazon Logistics ATI Trucking BC Dimerco Logistics Empire Southw…" at bounding box center [135, 165] width 234 height 17
select select "8933"
click at [18, 157] on select "Select AcctPay Amazon Logistics ATI Trucking BC Dimerco Logistics Empire Southw…" at bounding box center [135, 165] width 234 height 17
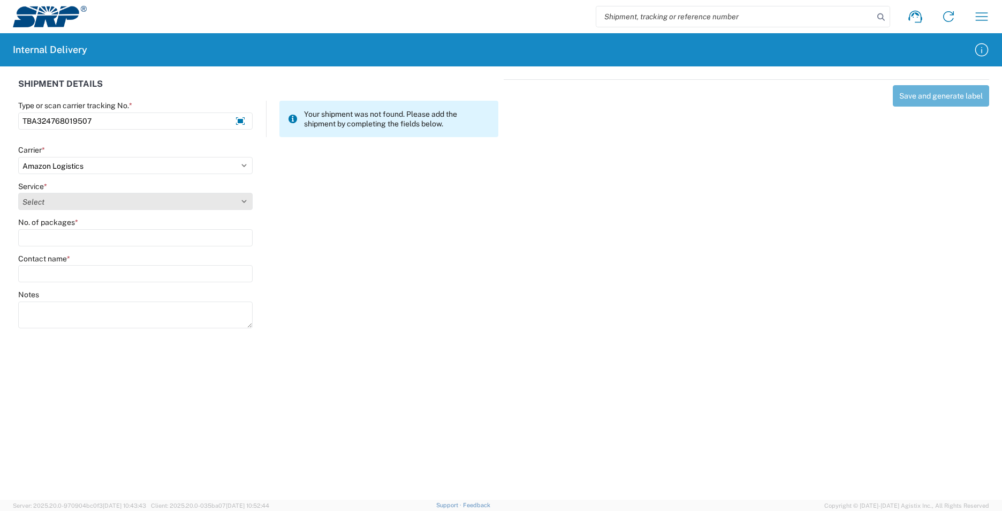
click at [56, 193] on select "Select Amazon Logistics TBA Rail TL Standard 3 - 5 Day" at bounding box center [135, 201] width 234 height 17
select select "24525"
click at [18, 193] on select "Select Amazon Logistics TBA Rail TL Standard 3 - 5 Day" at bounding box center [135, 201] width 234 height 17
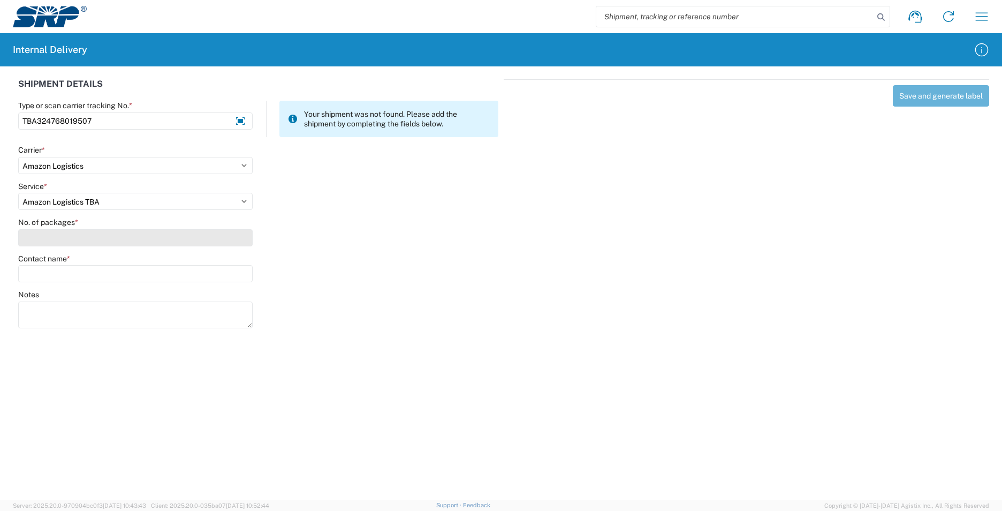
click at [55, 233] on input "No. of packages *" at bounding box center [135, 237] width 234 height 17
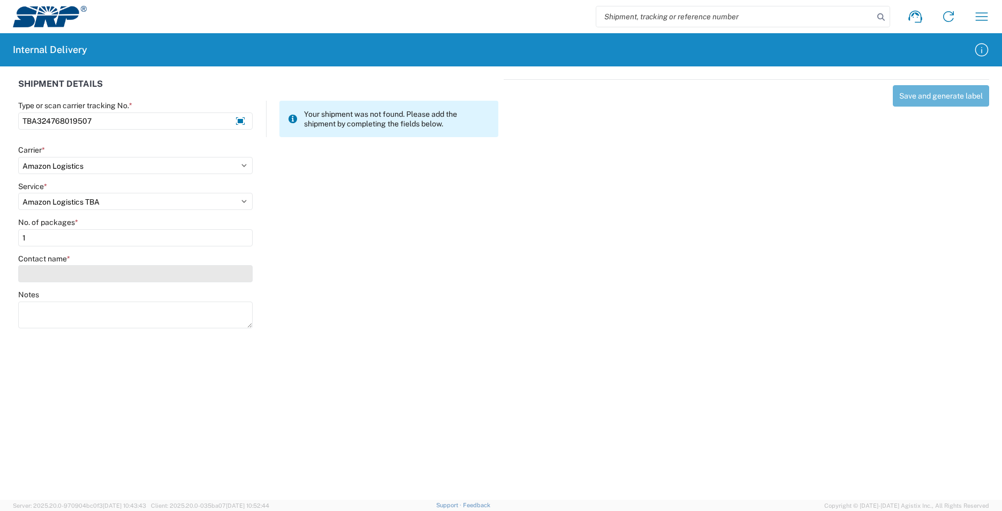
type input "1"
click at [42, 277] on input "Contact name *" at bounding box center [135, 273] width 234 height 17
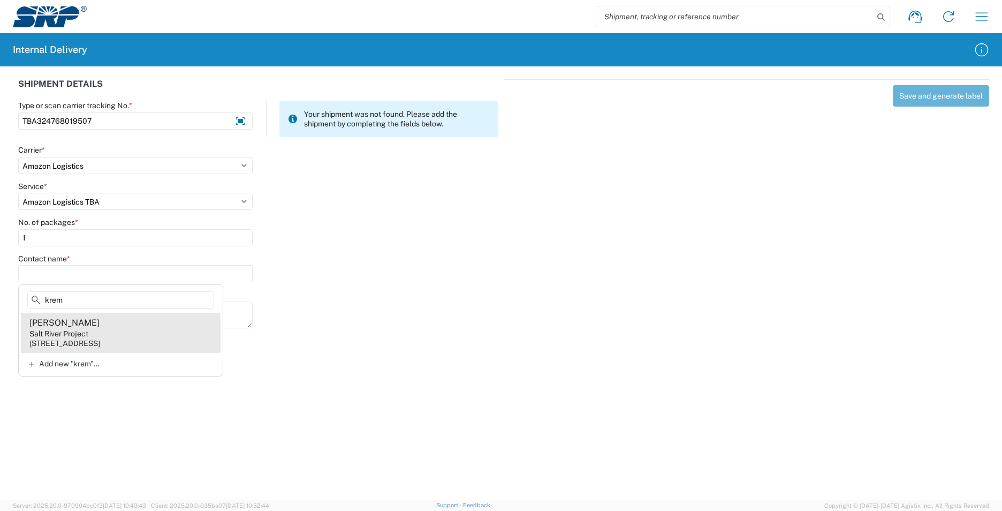
type input "krem"
click at [125, 335] on agx-address-suggestion-item "[PERSON_NAME] Salt River Project [STREET_ADDRESS]" at bounding box center [121, 333] width 200 height 40
type input "[PERSON_NAME]"
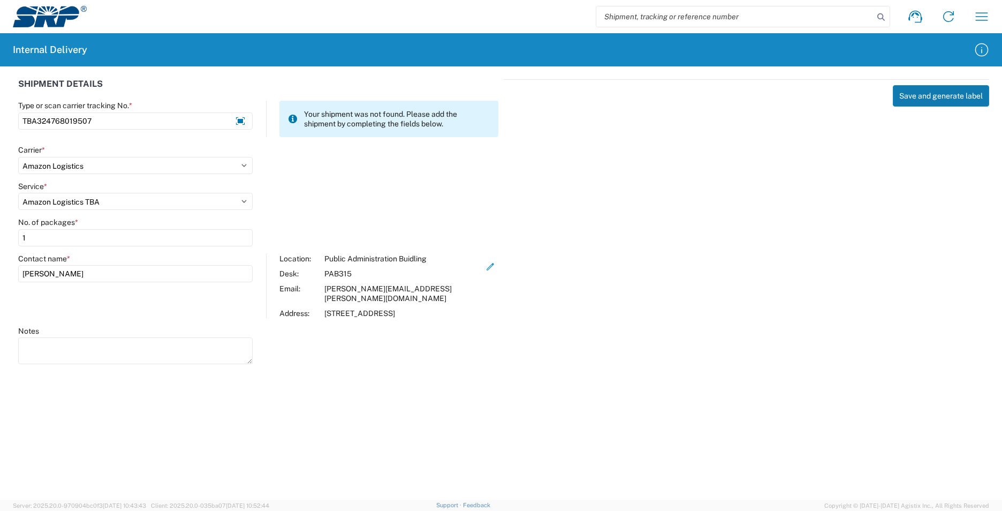
click at [914, 95] on button "Save and generate label" at bounding box center [941, 95] width 96 height 21
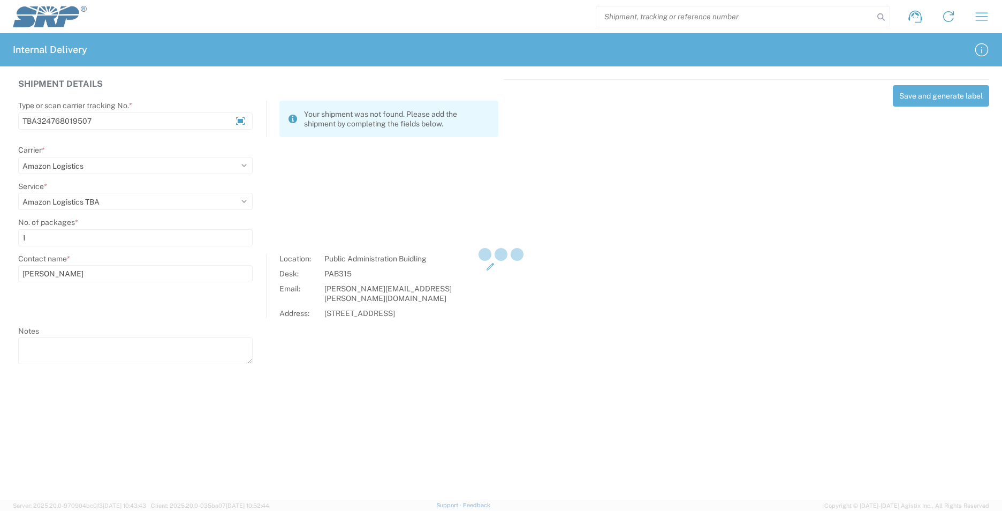
select select
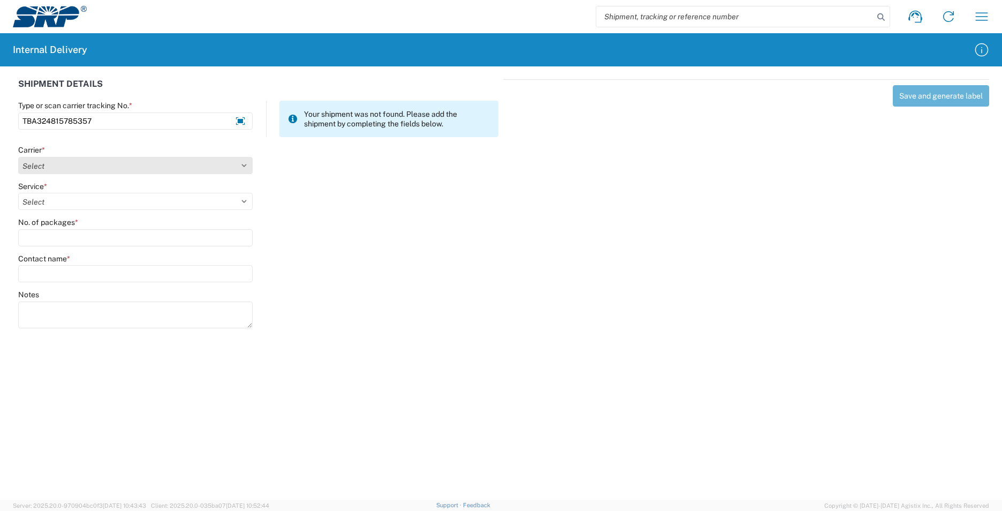
type input "TBA324815785357"
click at [62, 165] on select "Select AcctPay Amazon Logistics ATI Trucking BC Dimerco Logistics Empire Southw…" at bounding box center [135, 165] width 234 height 17
select select "8933"
click at [18, 157] on select "Select AcctPay Amazon Logistics ATI Trucking BC Dimerco Logistics Empire Southw…" at bounding box center [135, 165] width 234 height 17
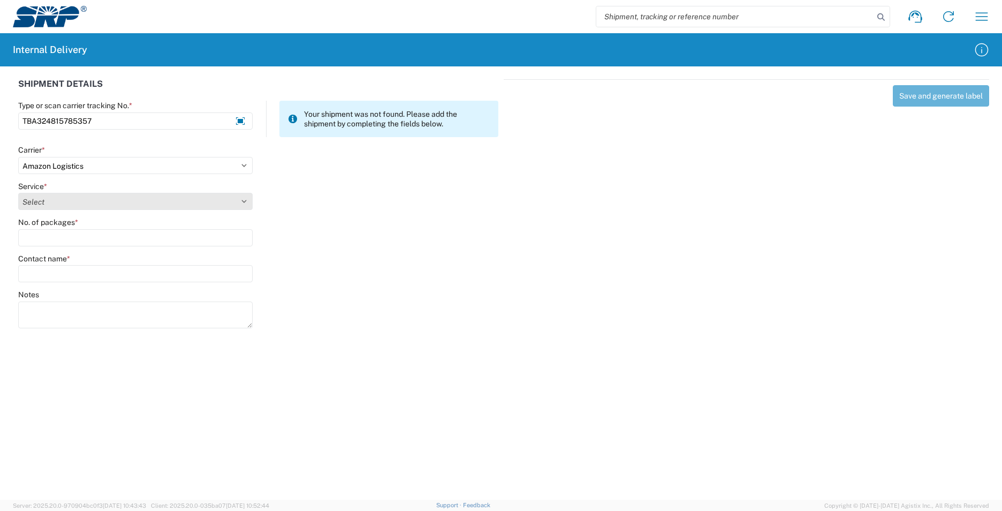
click at [39, 198] on select "Select Amazon Logistics TBA Rail TL Standard 3 - 5 Day" at bounding box center [135, 201] width 234 height 17
select select "24525"
click at [18, 193] on select "Select Amazon Logistics TBA Rail TL Standard 3 - 5 Day" at bounding box center [135, 201] width 234 height 17
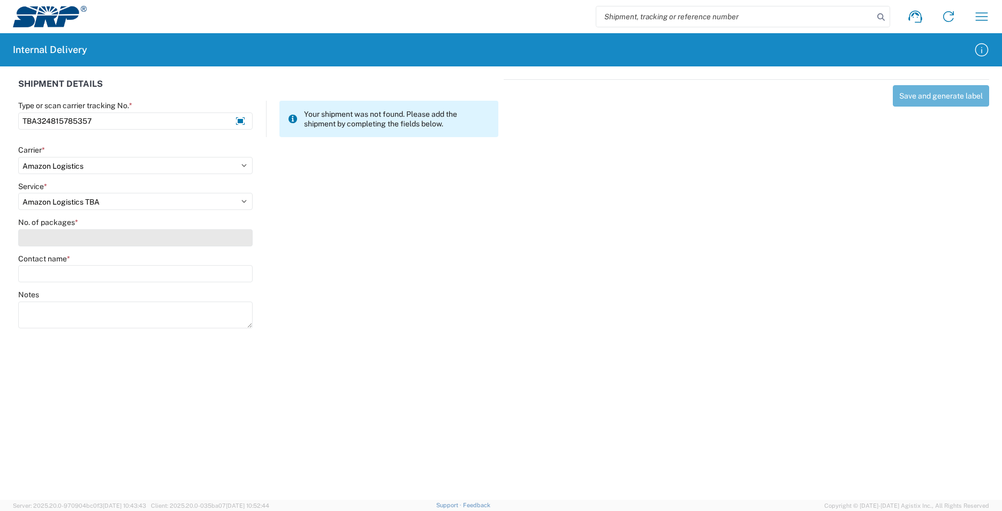
click at [52, 239] on input "No. of packages *" at bounding box center [135, 237] width 234 height 17
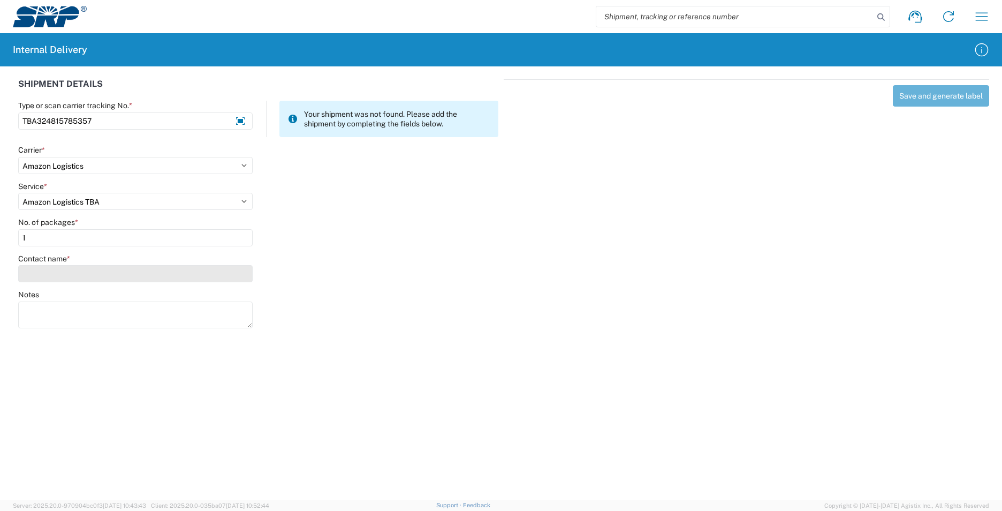
type input "1"
click at [66, 276] on input "Contact name *" at bounding box center [135, 273] width 234 height 17
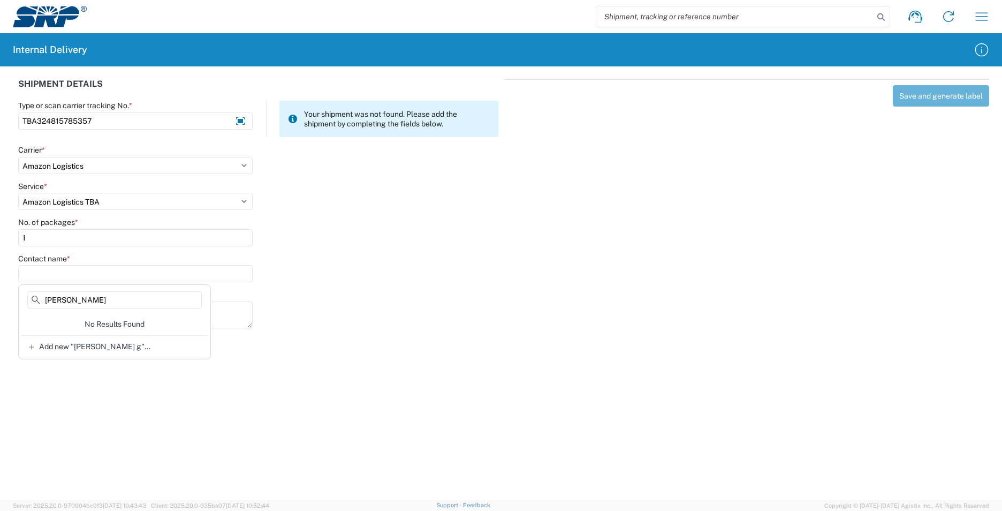
type input "[PERSON_NAME]"
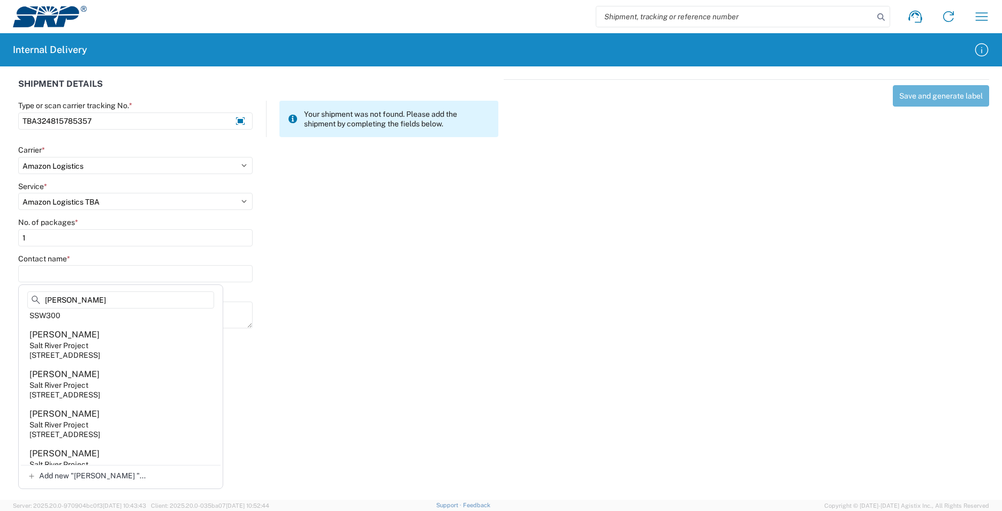
scroll to position [0, 0]
drag, startPoint x: 71, startPoint y: 299, endPoint x: -65, endPoint y: 314, distance: 136.8
click at [0, 314] on html "Shipment request Shipment tracking Internal delivery Transit update My profile …" at bounding box center [501, 255] width 1002 height 511
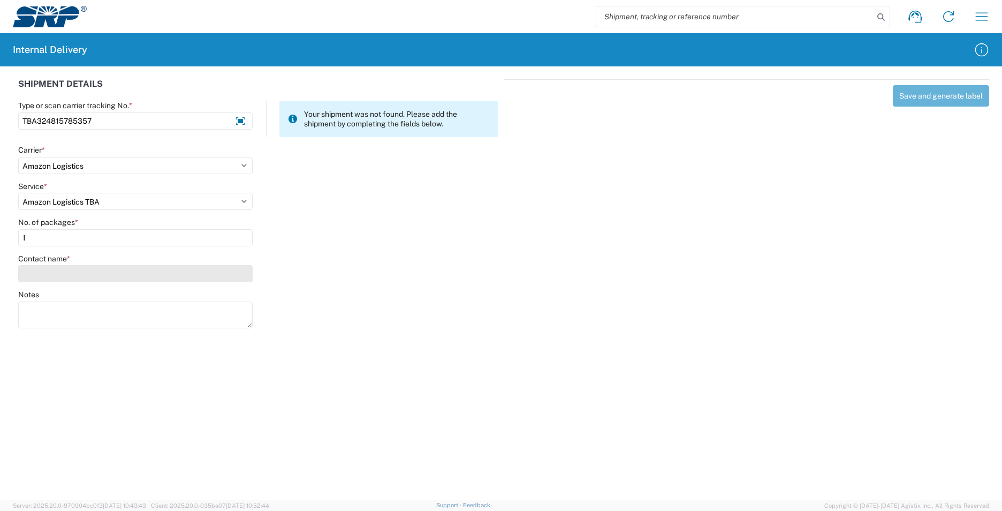
click at [43, 279] on input "Contact name *" at bounding box center [135, 273] width 234 height 17
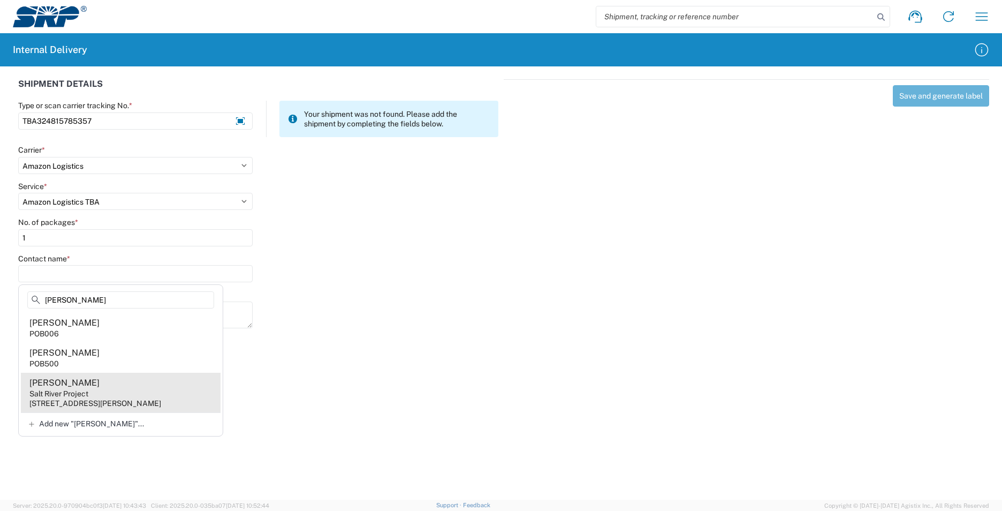
type input "[PERSON_NAME]"
click at [141, 390] on agx-address-suggestion-item "[PERSON_NAME] Salt River Project [STREET_ADDRESS][PERSON_NAME]" at bounding box center [121, 393] width 200 height 40
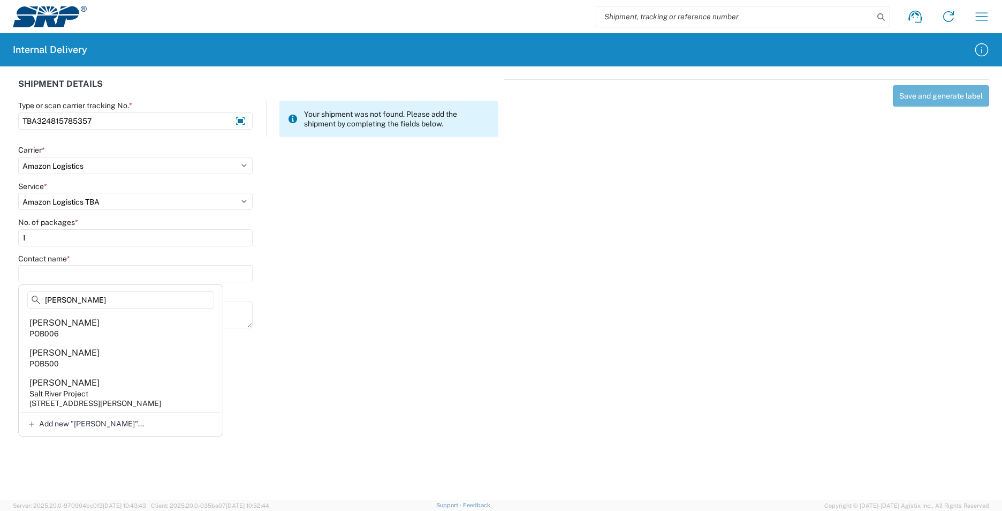
type input "[PERSON_NAME]"
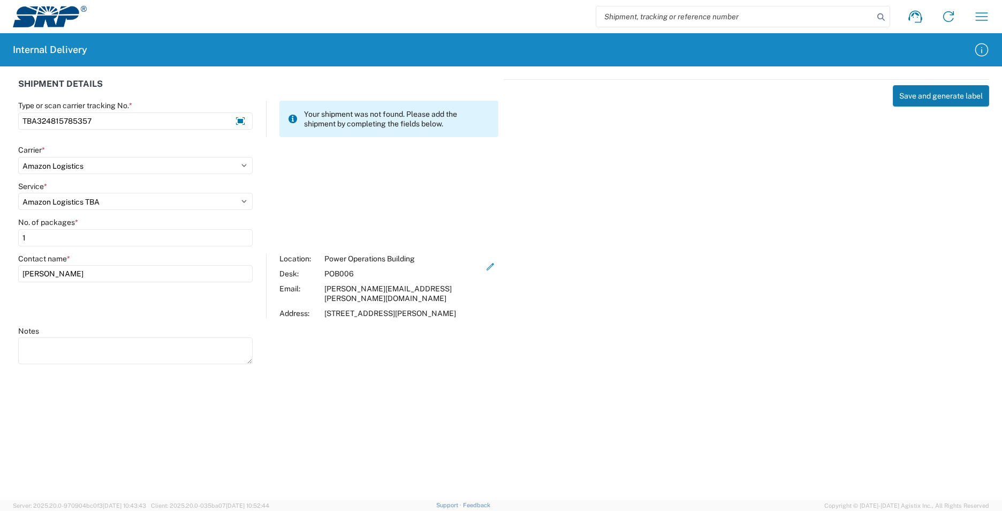
click at [947, 94] on button "Save and generate label" at bounding box center [941, 95] width 96 height 21
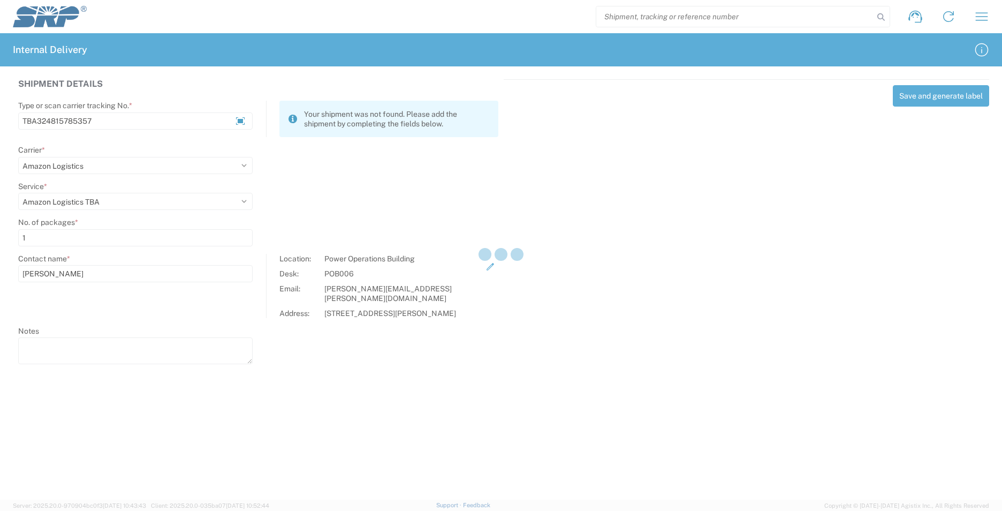
select select
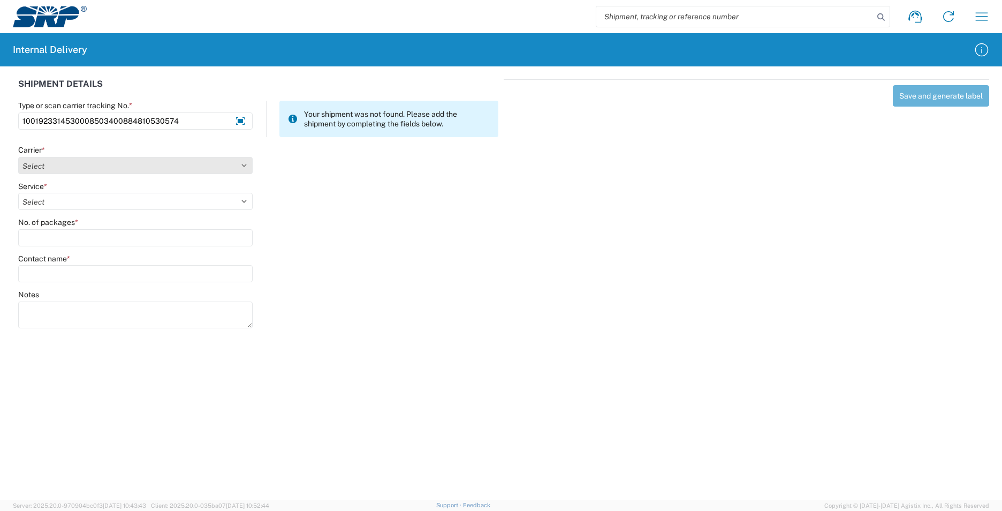
type input "1001923314530008503400884810530574"
click at [98, 164] on select "Select AcctPay Amazon Logistics ATI Trucking BC Dimerco Logistics Empire Southw…" at bounding box center [135, 165] width 234 height 17
select select "5"
click at [18, 157] on select "Select AcctPay Amazon Logistics ATI Trucking BC Dimerco Logistics Empire Southw…" at bounding box center [135, 165] width 234 height 17
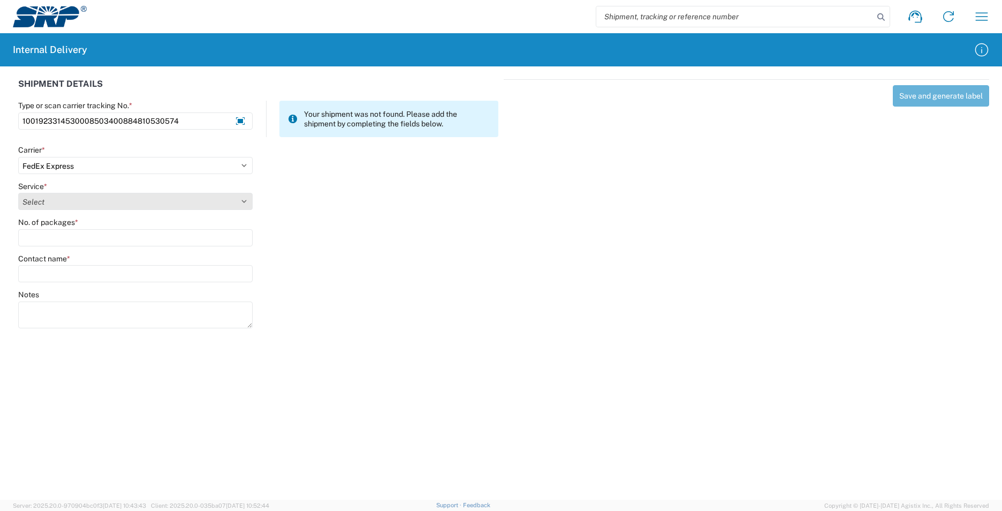
click at [60, 199] on select "Select 1Day Freight 2Day 2Day AM 2Day AM One Rate 2Day Freight 2Day One Rate 3 …" at bounding box center [135, 201] width 234 height 17
select select "9"
click at [60, 199] on select "Select 1Day Freight 2Day 2Day AM 2Day AM One Rate 2Day Freight 2Day One Rate 3 …" at bounding box center [135, 201] width 234 height 17
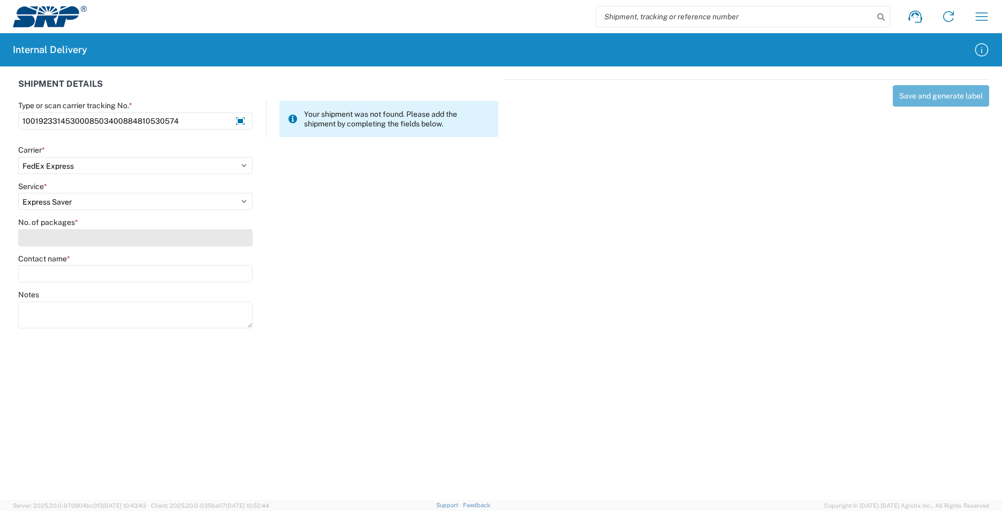
click at [65, 233] on input "No. of packages *" at bounding box center [135, 237] width 234 height 17
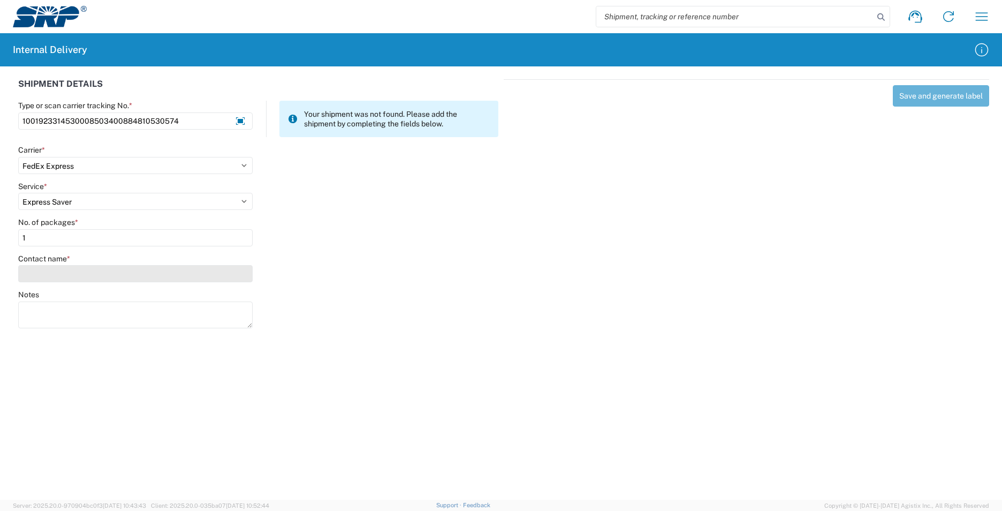
type input "1"
click at [74, 271] on input "Contact name *" at bounding box center [135, 273] width 234 height 17
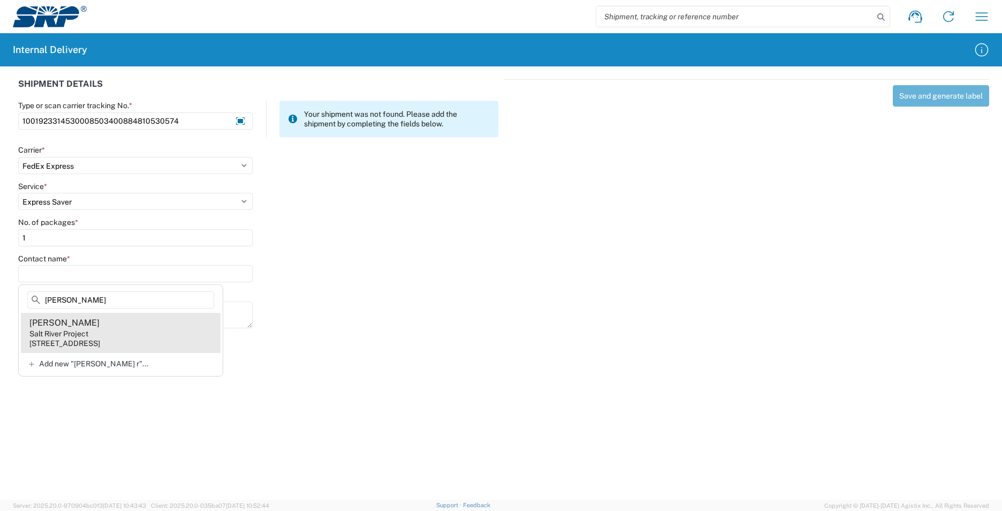
type input "[PERSON_NAME]"
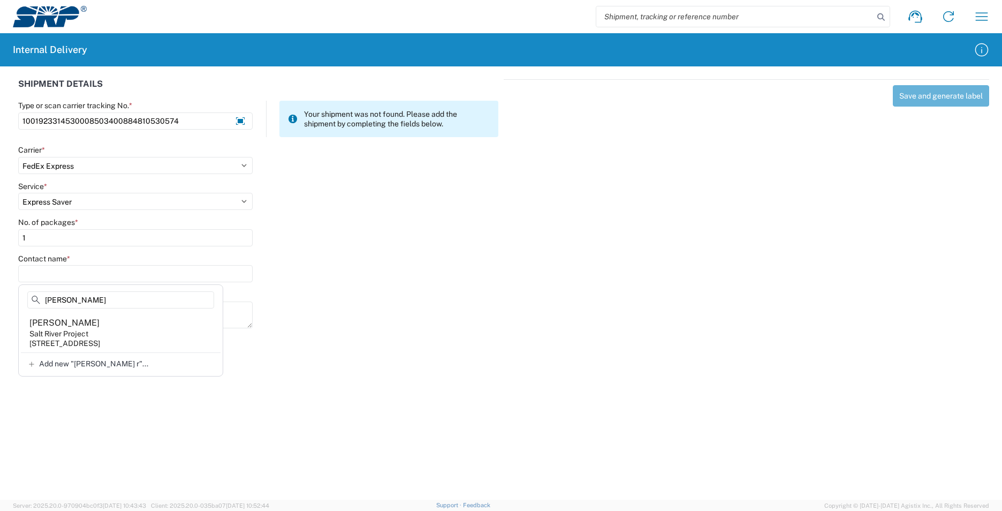
click at [122, 323] on agx-address-suggestion-item "[PERSON_NAME] Salt River Project [STREET_ADDRESS]" at bounding box center [121, 333] width 200 height 40
type input "[PERSON_NAME]"
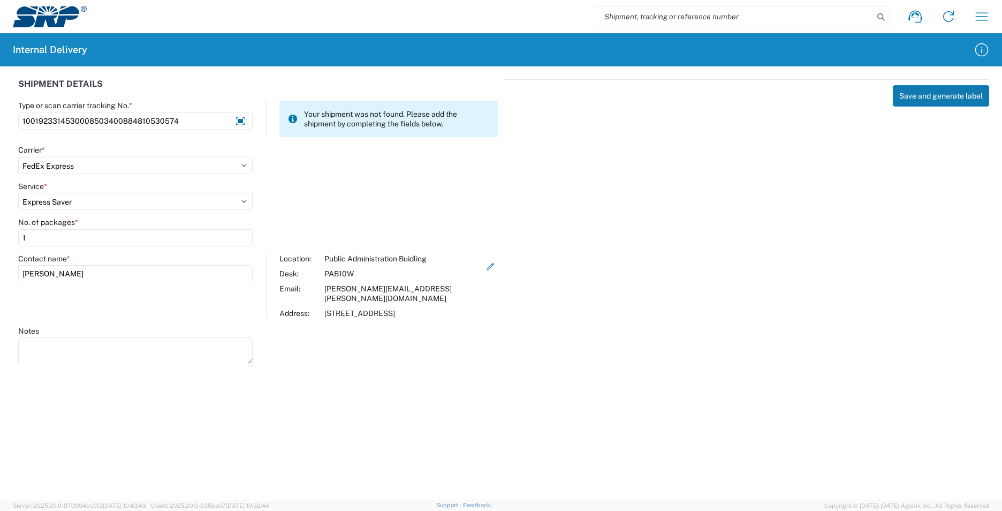
click at [940, 97] on button "Save and generate label" at bounding box center [941, 95] width 96 height 21
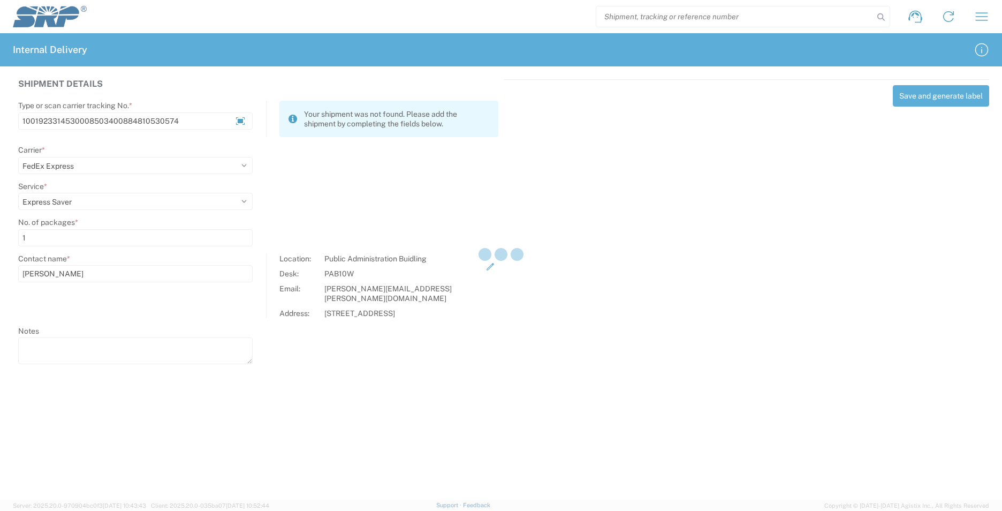
select select
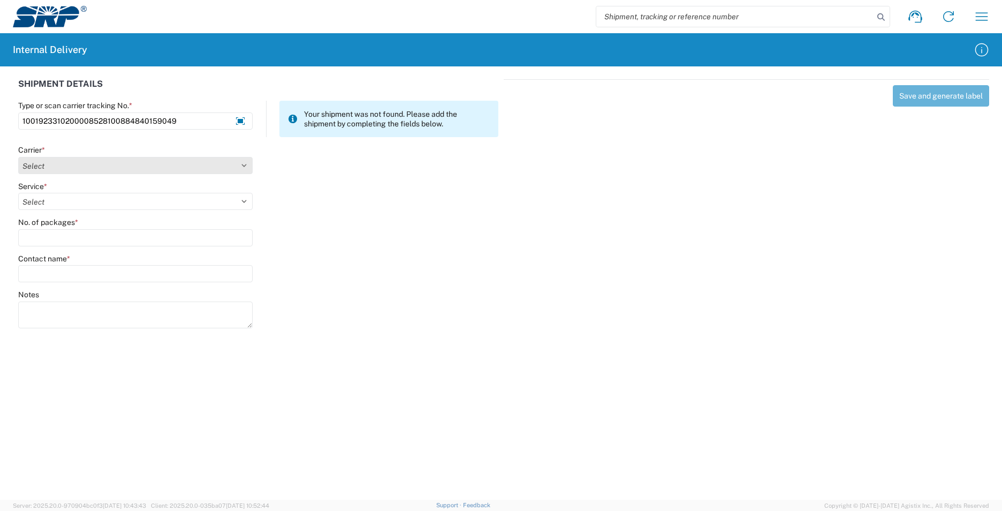
type input "1001923310200008528100884840159049"
click at [153, 161] on select "Select AcctPay Amazon Logistics ATI Trucking BC Dimerco Logistics Empire Southw…" at bounding box center [135, 165] width 234 height 17
select select "5"
click at [18, 157] on select "Select AcctPay Amazon Logistics ATI Trucking BC Dimerco Logistics Empire Southw…" at bounding box center [135, 165] width 234 height 17
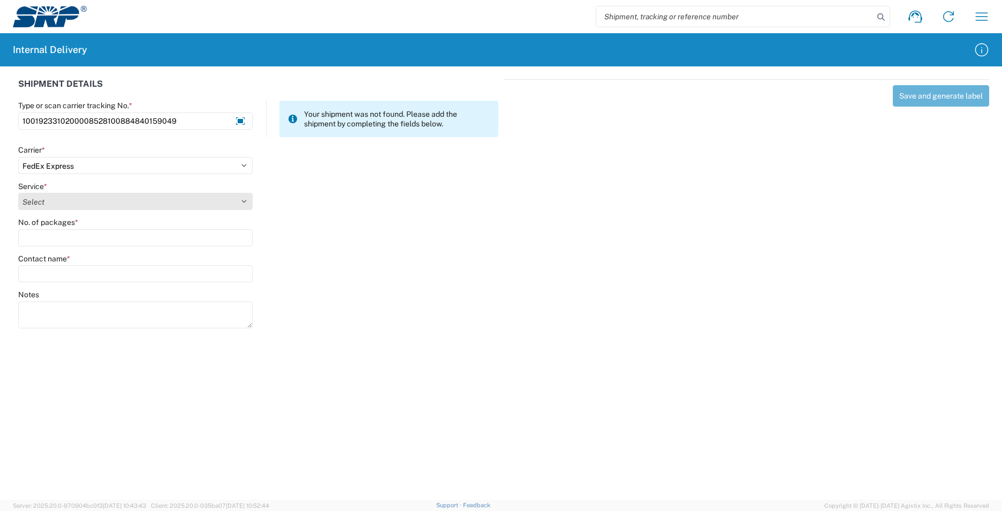
click at [49, 196] on select "Select 1Day Freight 2Day 2Day AM 2Day AM One Rate 2Day Freight 2Day One Rate 3 …" at bounding box center [135, 201] width 234 height 17
select select "9"
click at [51, 206] on select "Select 1Day Freight 2Day 2Day AM 2Day AM One Rate 2Day Freight 2Day One Rate 3 …" at bounding box center [135, 201] width 234 height 17
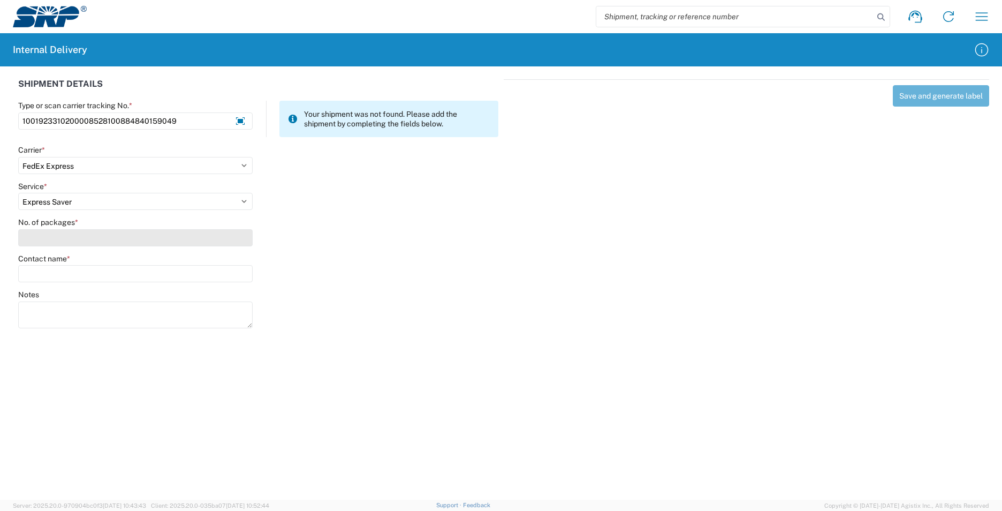
click at [42, 242] on input "No. of packages *" at bounding box center [135, 237] width 234 height 17
type input "1"
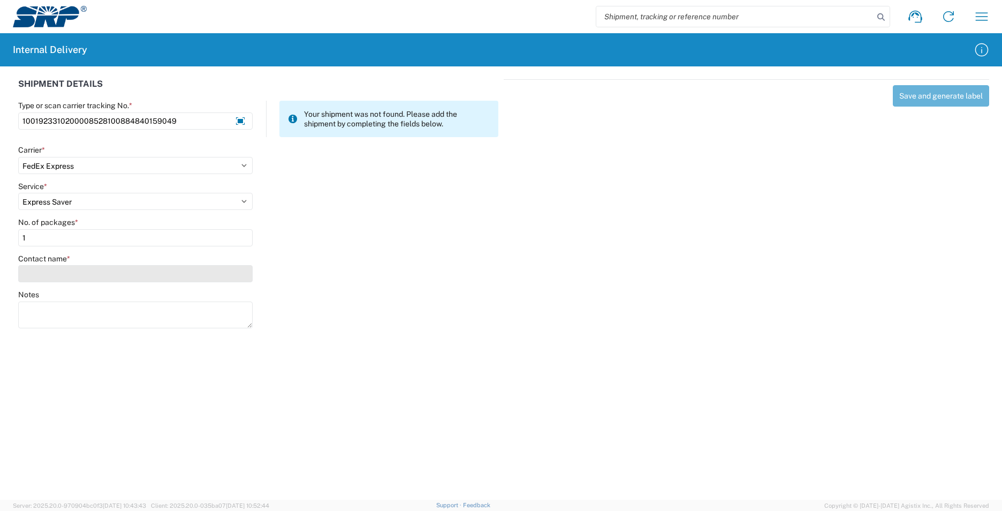
click at [42, 278] on agx-form-control-wrapper-v2 "Contact name *" at bounding box center [136, 272] width 246 height 36
click at [42, 277] on input "Contact name *" at bounding box center [135, 273] width 234 height 17
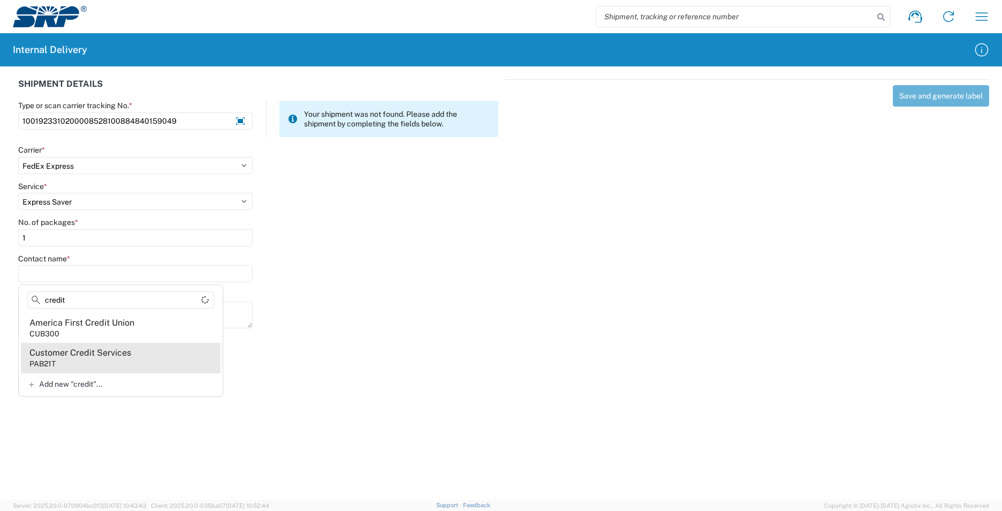
type input "credit"
click at [92, 355] on div "Customer Credit Services" at bounding box center [80, 353] width 102 height 12
type input "Customer Credit Services"
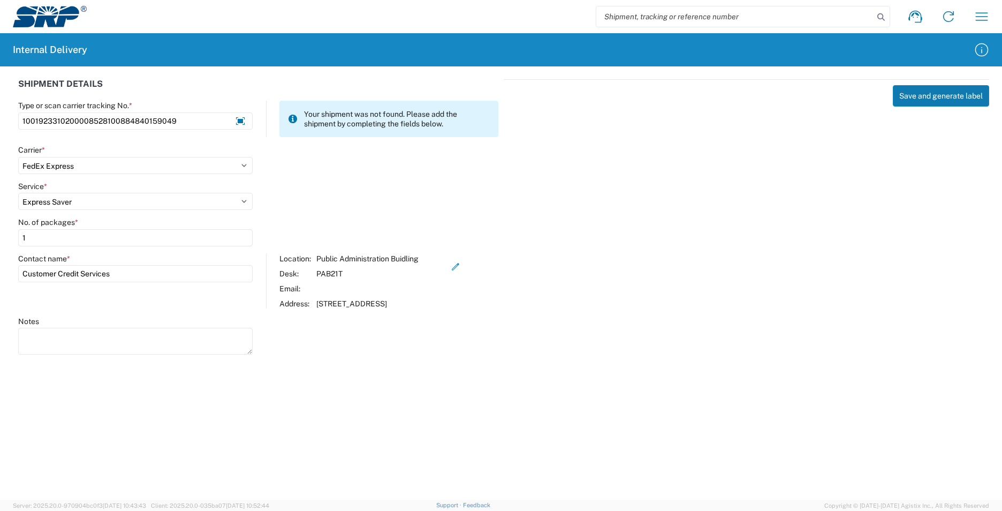
click at [945, 94] on button "Save and generate label" at bounding box center [941, 95] width 96 height 21
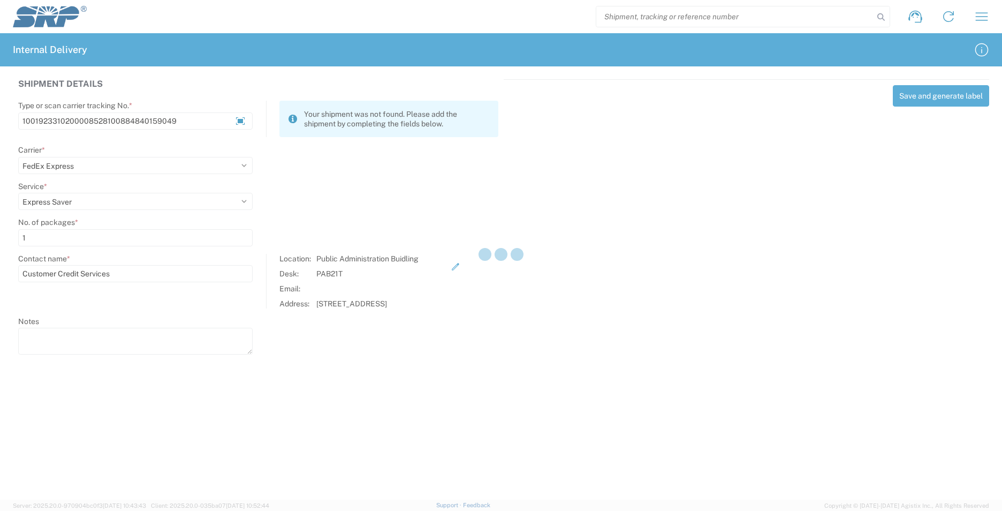
select select
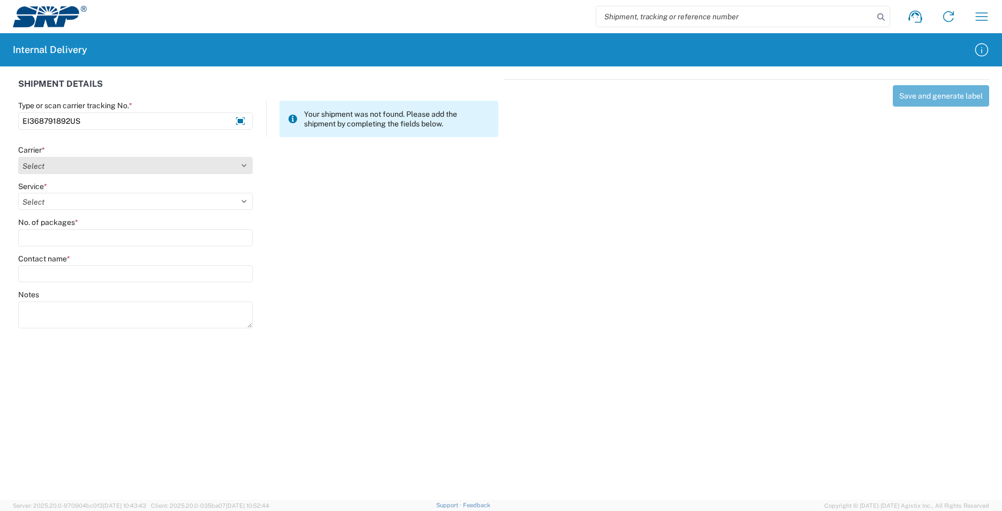
type input "EI368791892US"
click at [56, 169] on select "Select AcctPay Amazon Logistics ATI Trucking BC Dimerco Logistics Empire Southw…" at bounding box center [135, 165] width 234 height 17
select select "137"
click at [18, 157] on select "Select AcctPay Amazon Logistics ATI Trucking BC Dimerco Logistics Empire Southw…" at bounding box center [135, 165] width 234 height 17
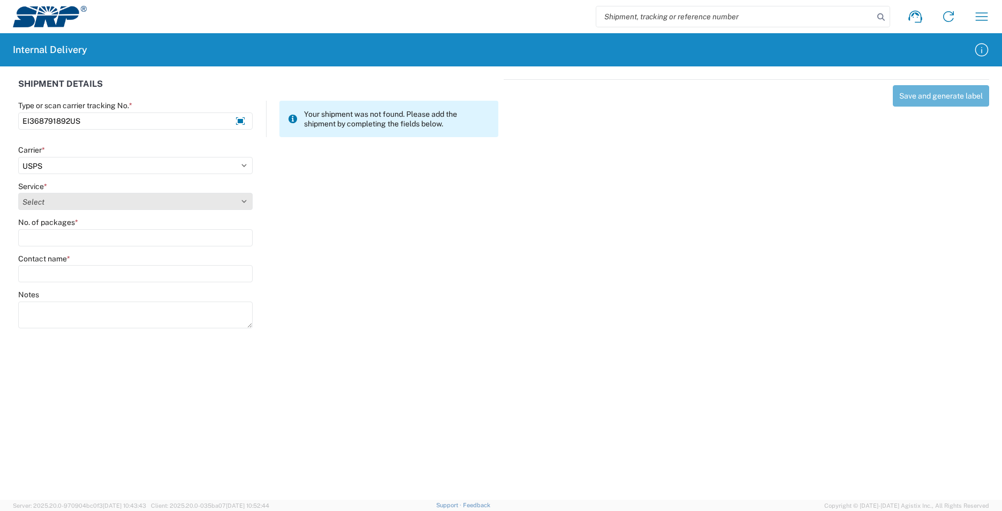
click at [45, 203] on select "Select 3 - 5 Day Bound Printed Matter Express Mail Flat-Rate Envelope Express M…" at bounding box center [135, 201] width 234 height 17
select select "17817"
click at [45, 201] on select "Select 3 - 5 Day Bound Printed Matter Express Mail Flat-Rate Envelope Express M…" at bounding box center [135, 201] width 234 height 17
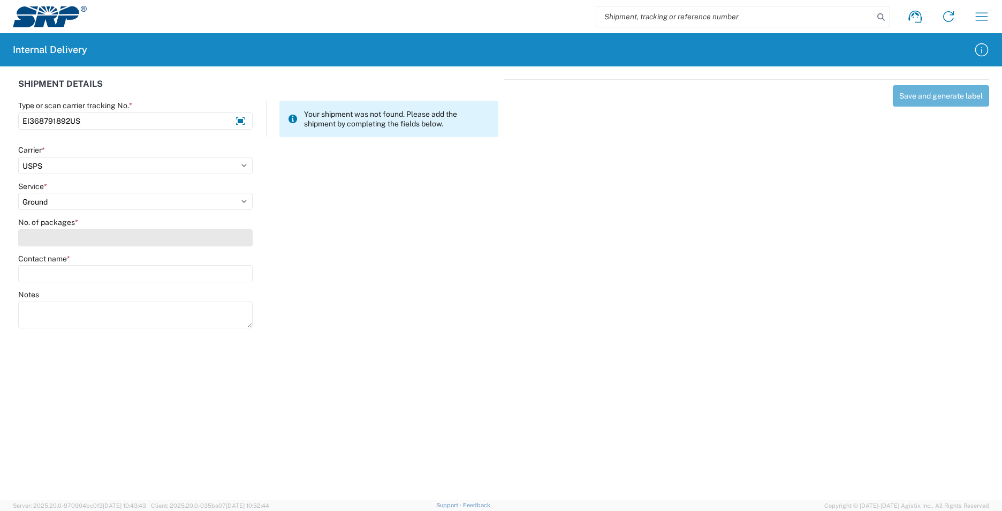
click at [45, 234] on input "No. of packages *" at bounding box center [135, 237] width 234 height 17
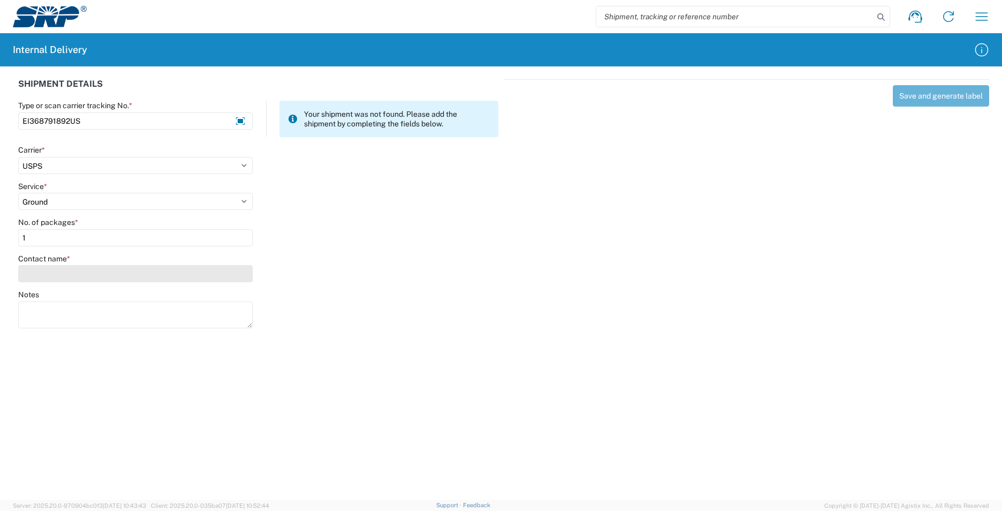
type input "1"
click at [50, 275] on input "Contact name *" at bounding box center [135, 273] width 234 height 17
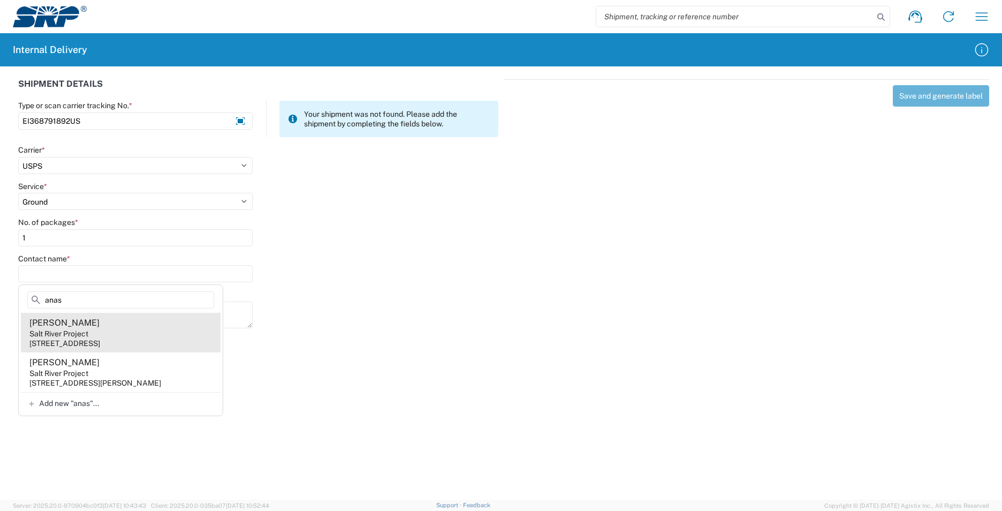
type input "anas"
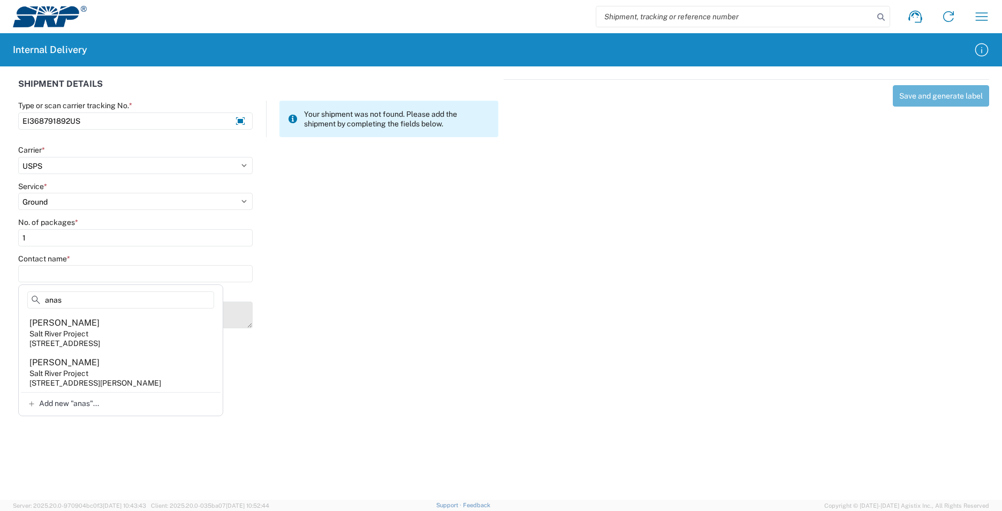
click at [148, 333] on agx-address-suggestion-item "[PERSON_NAME] Salt River Project [STREET_ADDRESS]" at bounding box center [121, 333] width 200 height 40
type input "[PERSON_NAME]"
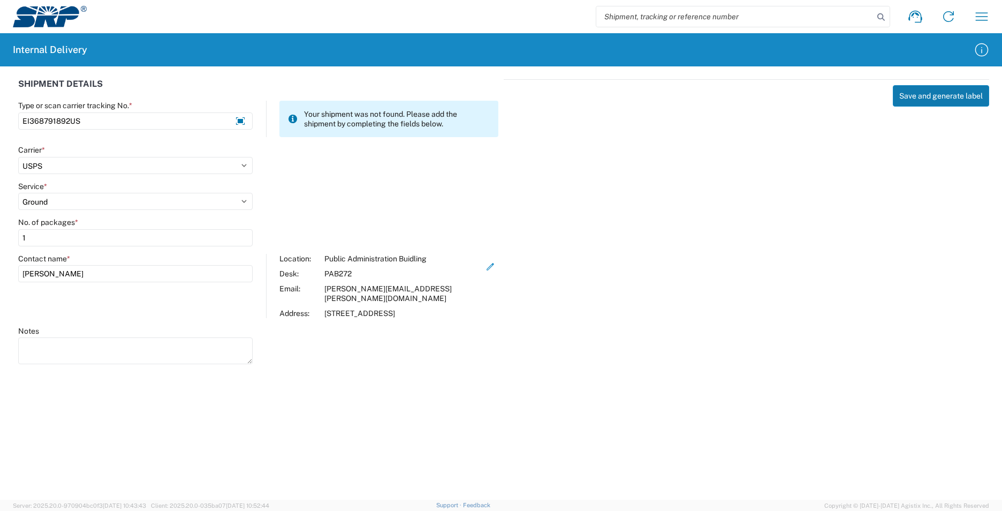
click at [905, 93] on button "Save and generate label" at bounding box center [941, 95] width 96 height 21
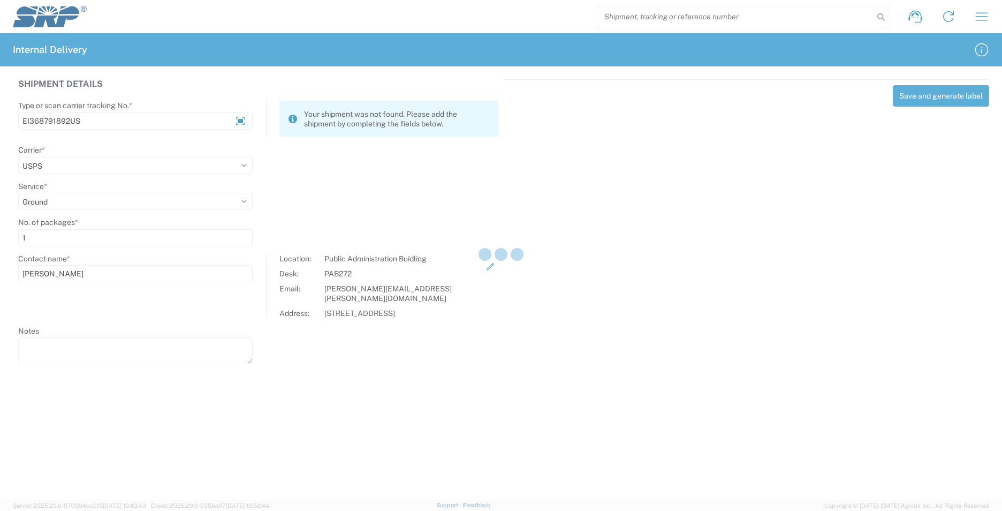
select select
